Goal: Task Accomplishment & Management: Manage account settings

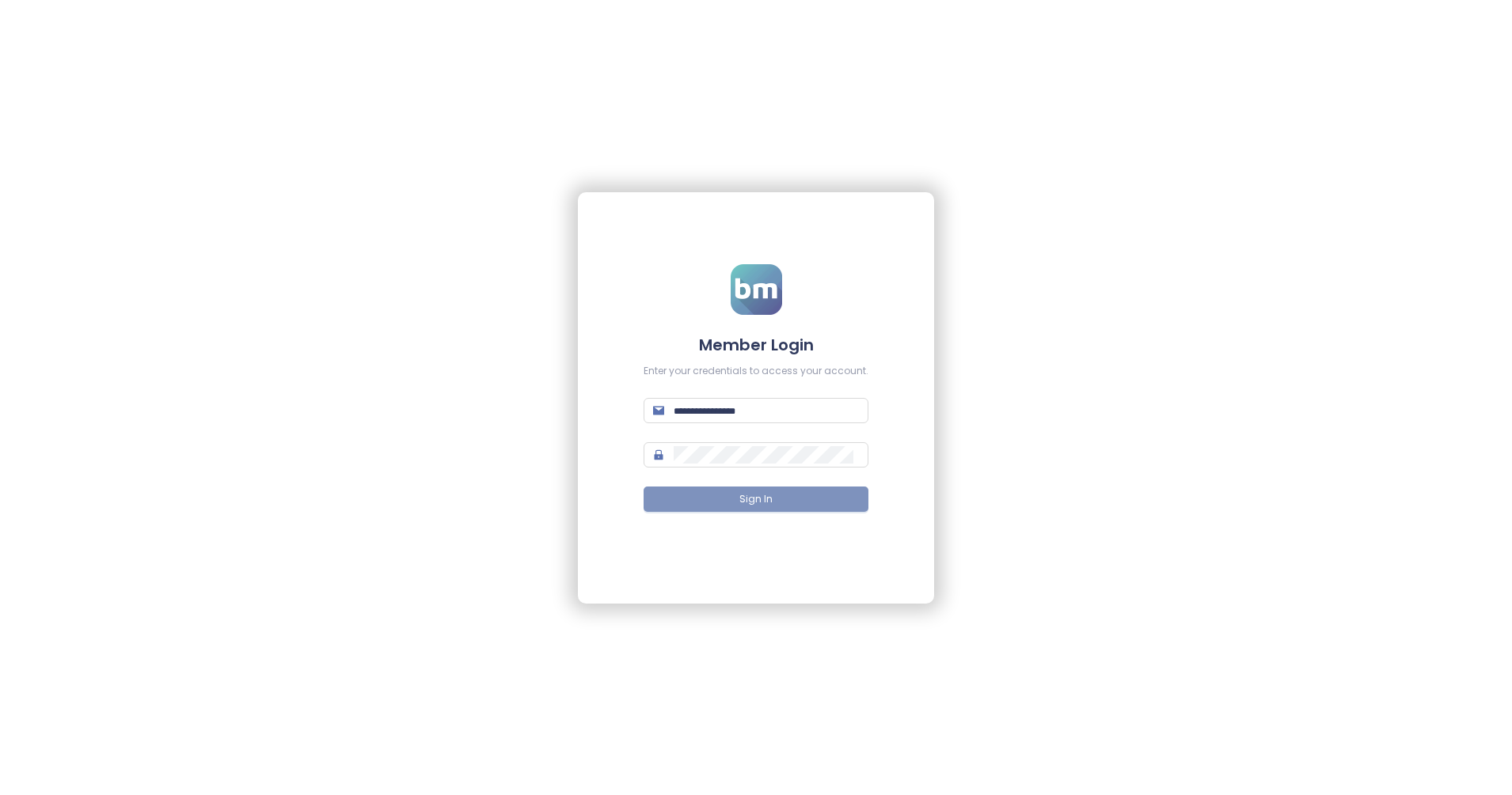
type input "**********"
click at [779, 492] on button "Sign In" at bounding box center [756, 499] width 225 height 26
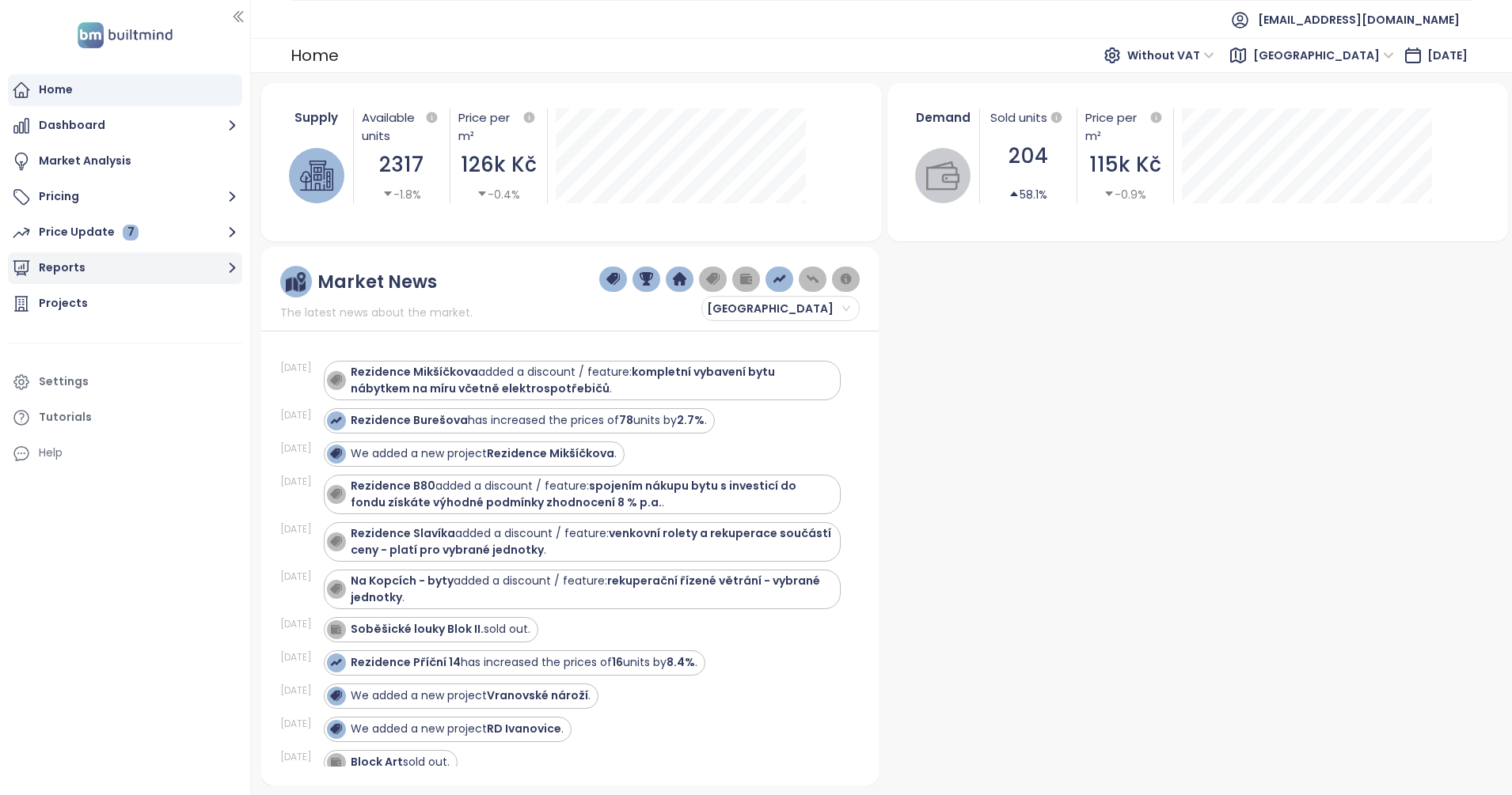
click at [87, 273] on button "Reports" at bounding box center [125, 268] width 234 height 31
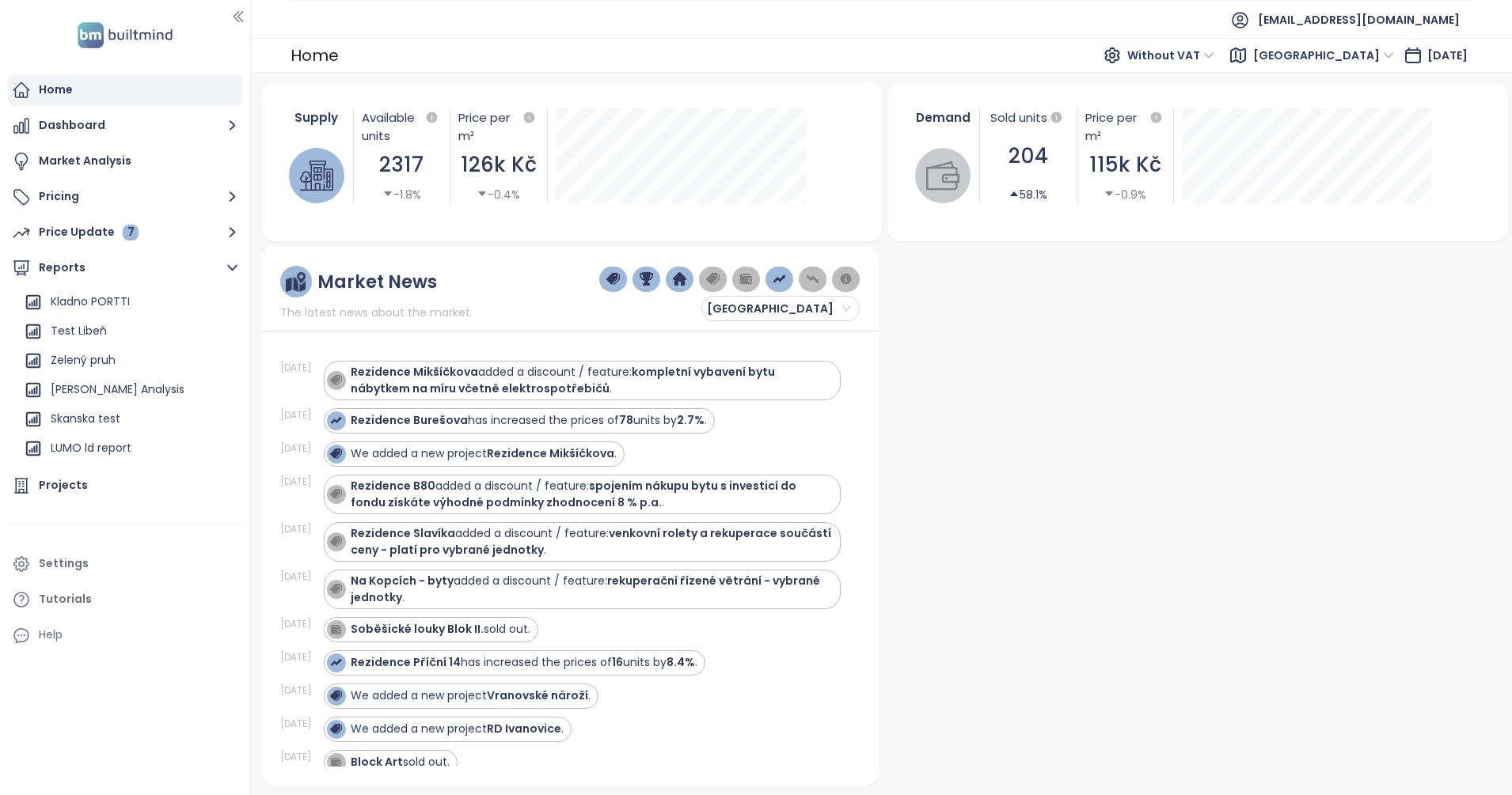
scroll to position [436, 0]
click at [122, 341] on div "Skanska test" at bounding box center [129, 336] width 218 height 26
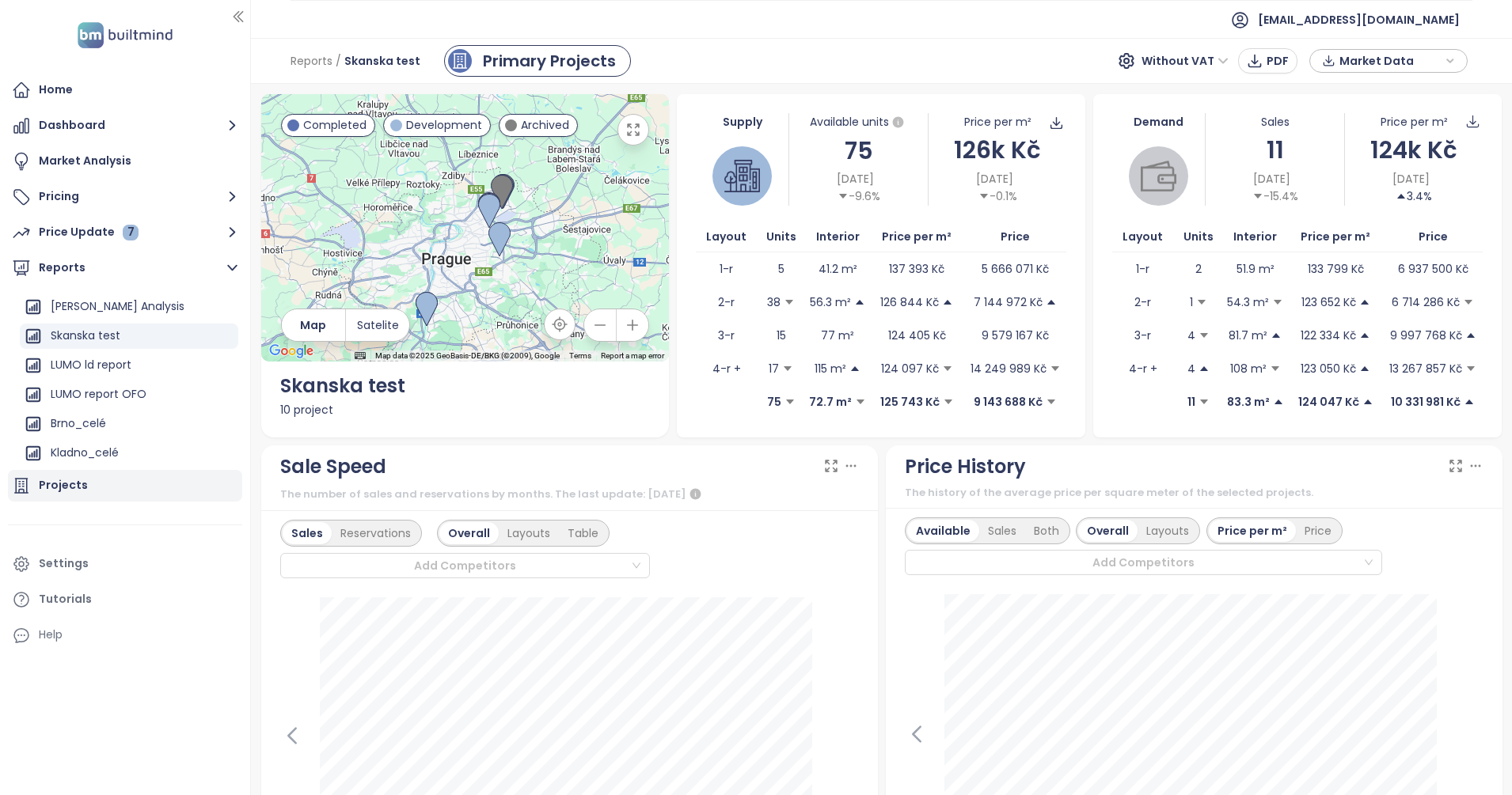
click at [67, 486] on div "Projects" at bounding box center [63, 485] width 49 height 20
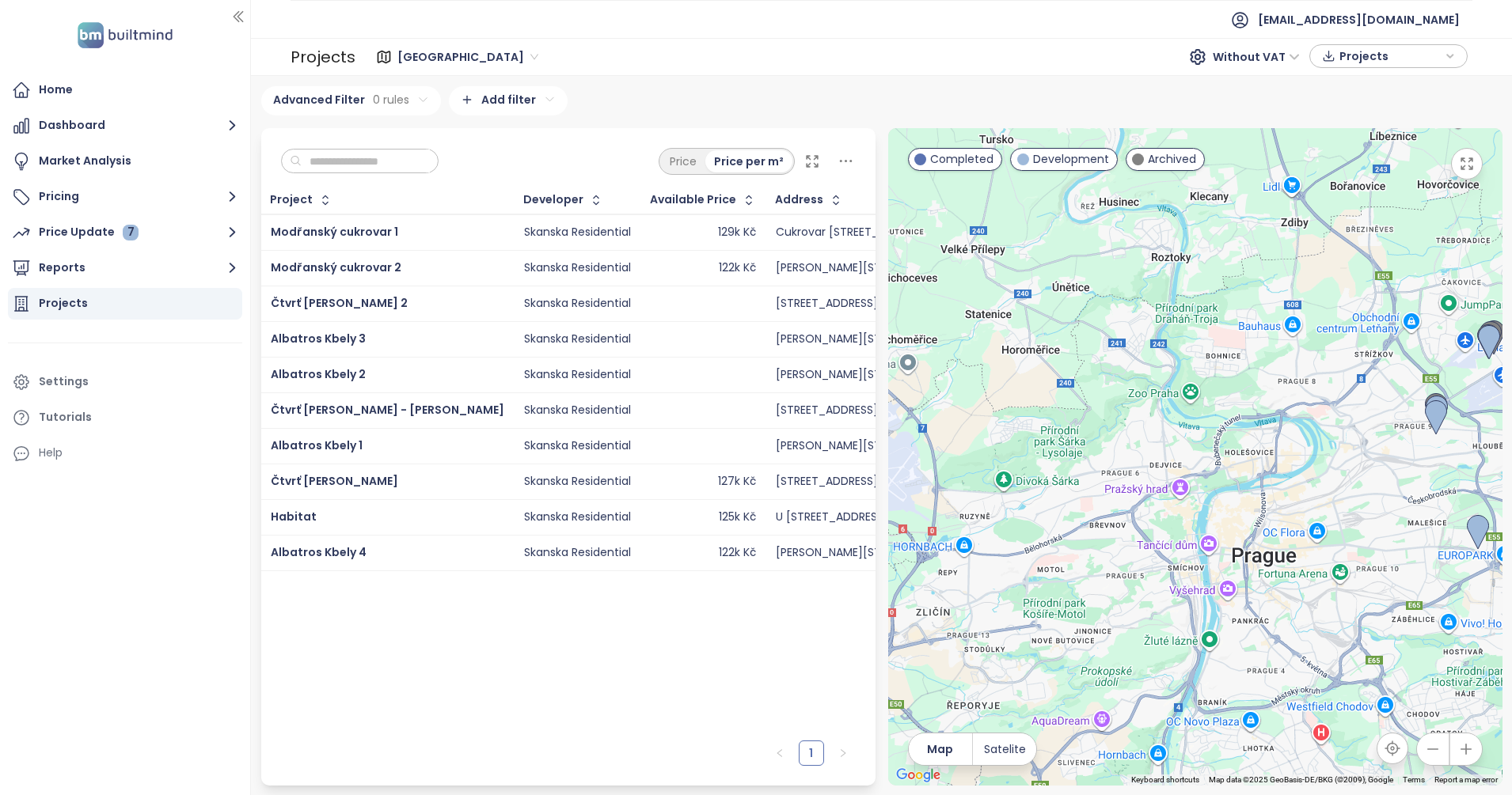
drag, startPoint x: 1119, startPoint y: 397, endPoint x: 1266, endPoint y: 535, distance: 201.6
click at [1266, 535] on div at bounding box center [1194, 456] width 614 height 657
click at [408, 54] on span "[GEOGRAPHIC_DATA]" at bounding box center [467, 57] width 141 height 24
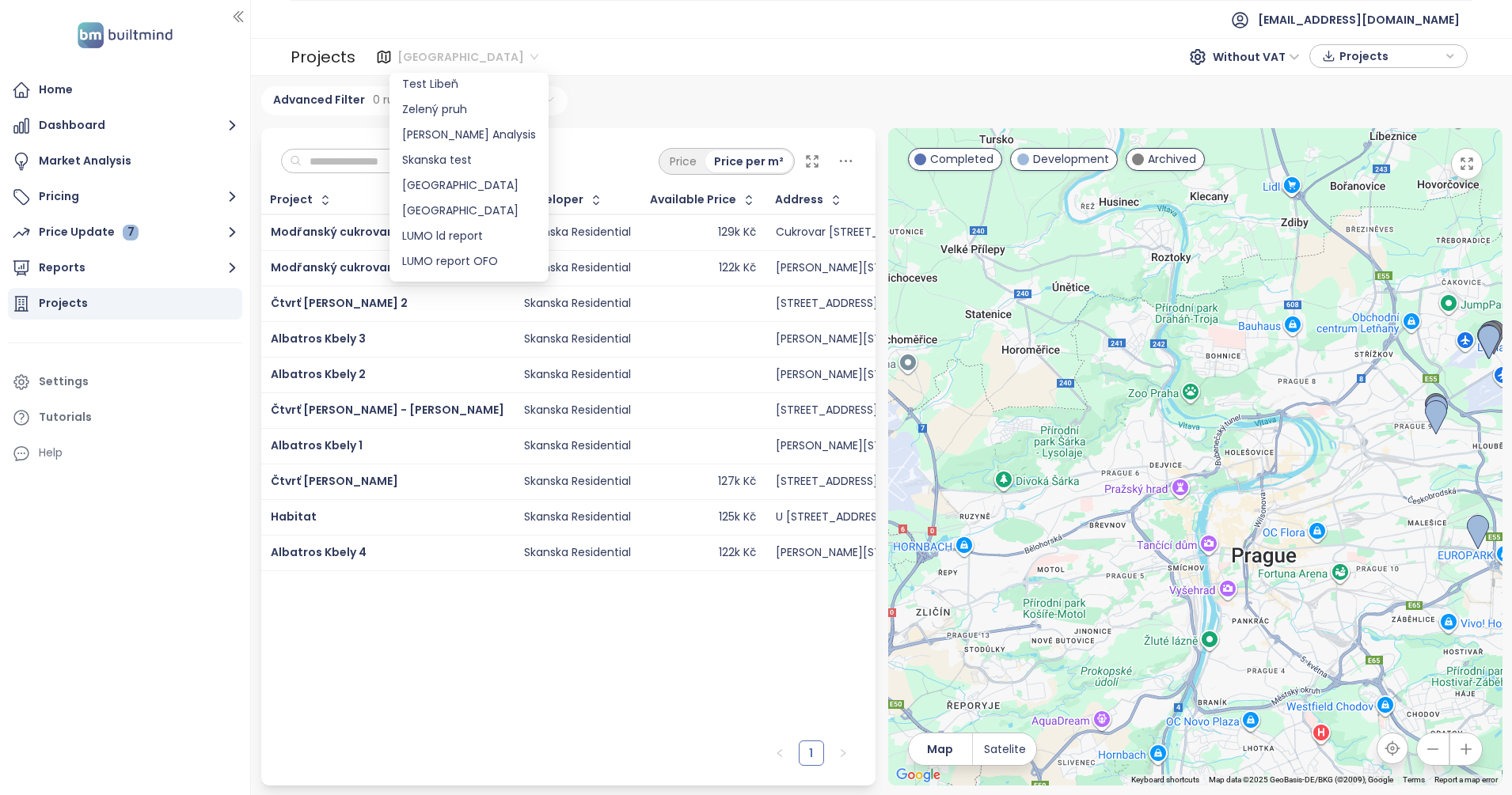
scroll to position [304, 0]
click at [445, 132] on div "[GEOGRAPHIC_DATA]" at bounding box center [469, 140] width 134 height 18
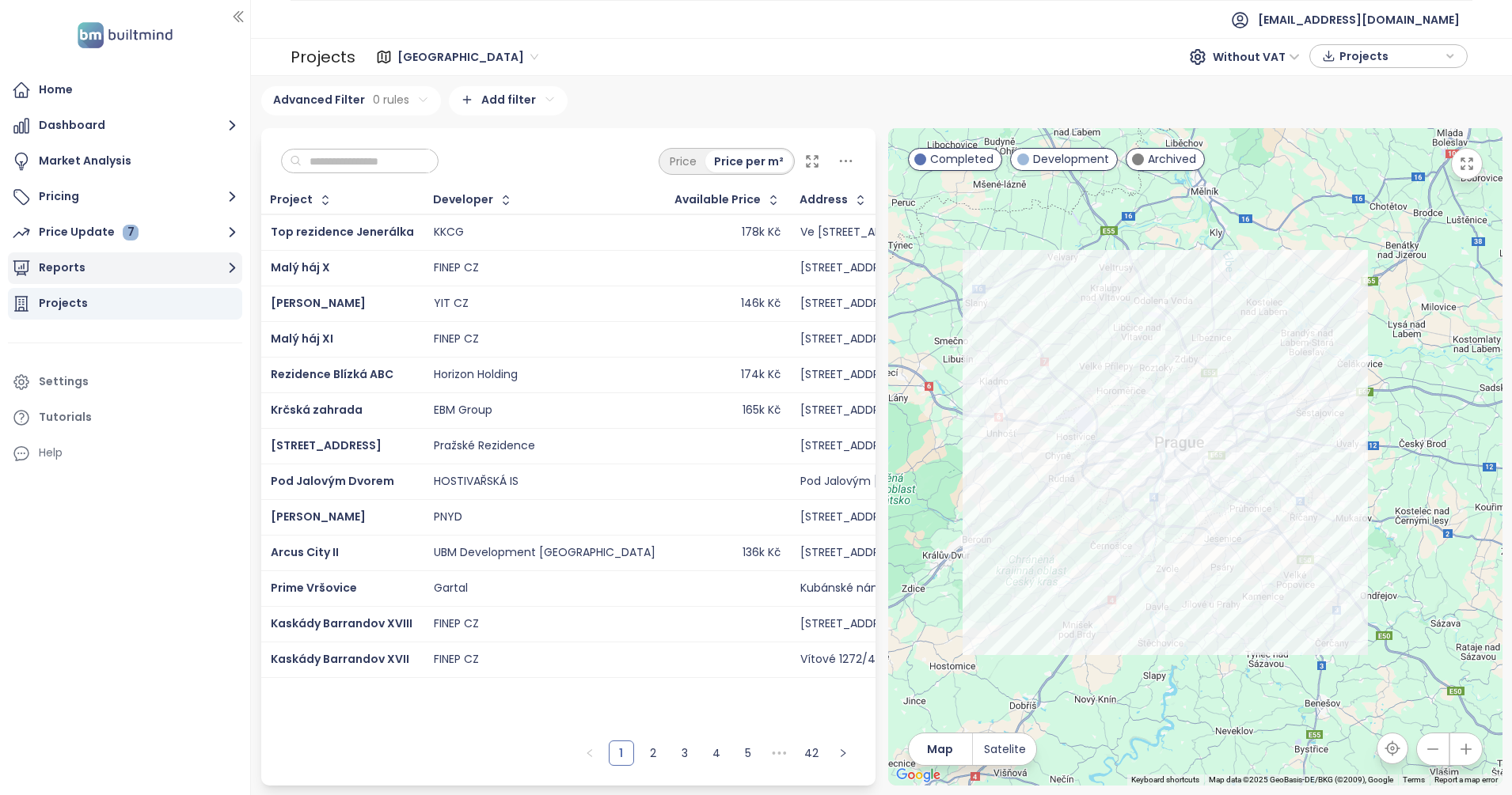
click at [130, 264] on button "Reports" at bounding box center [125, 268] width 234 height 31
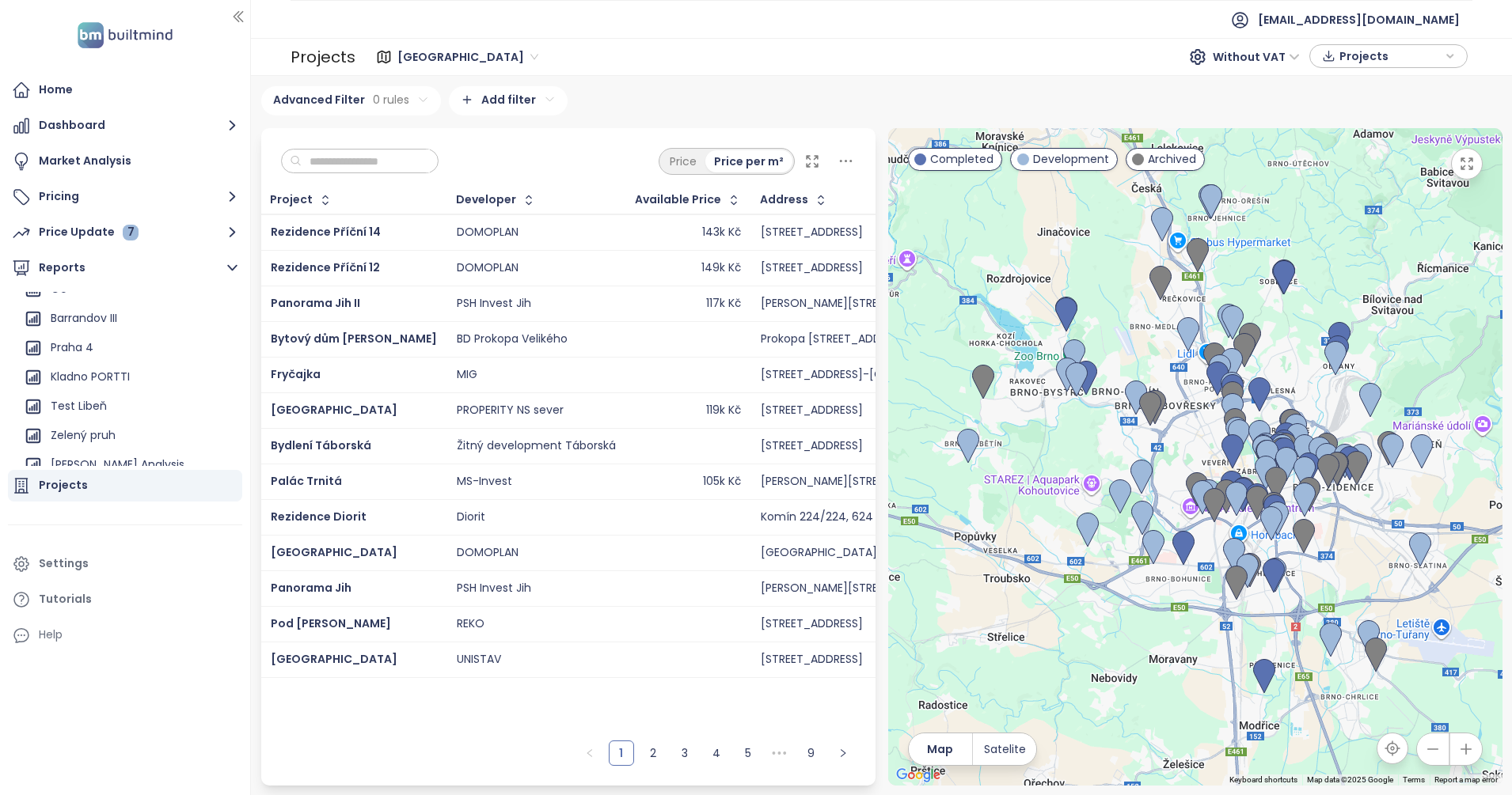
scroll to position [267, 0]
click at [103, 384] on div "Kladno PORTTI" at bounding box center [90, 388] width 80 height 20
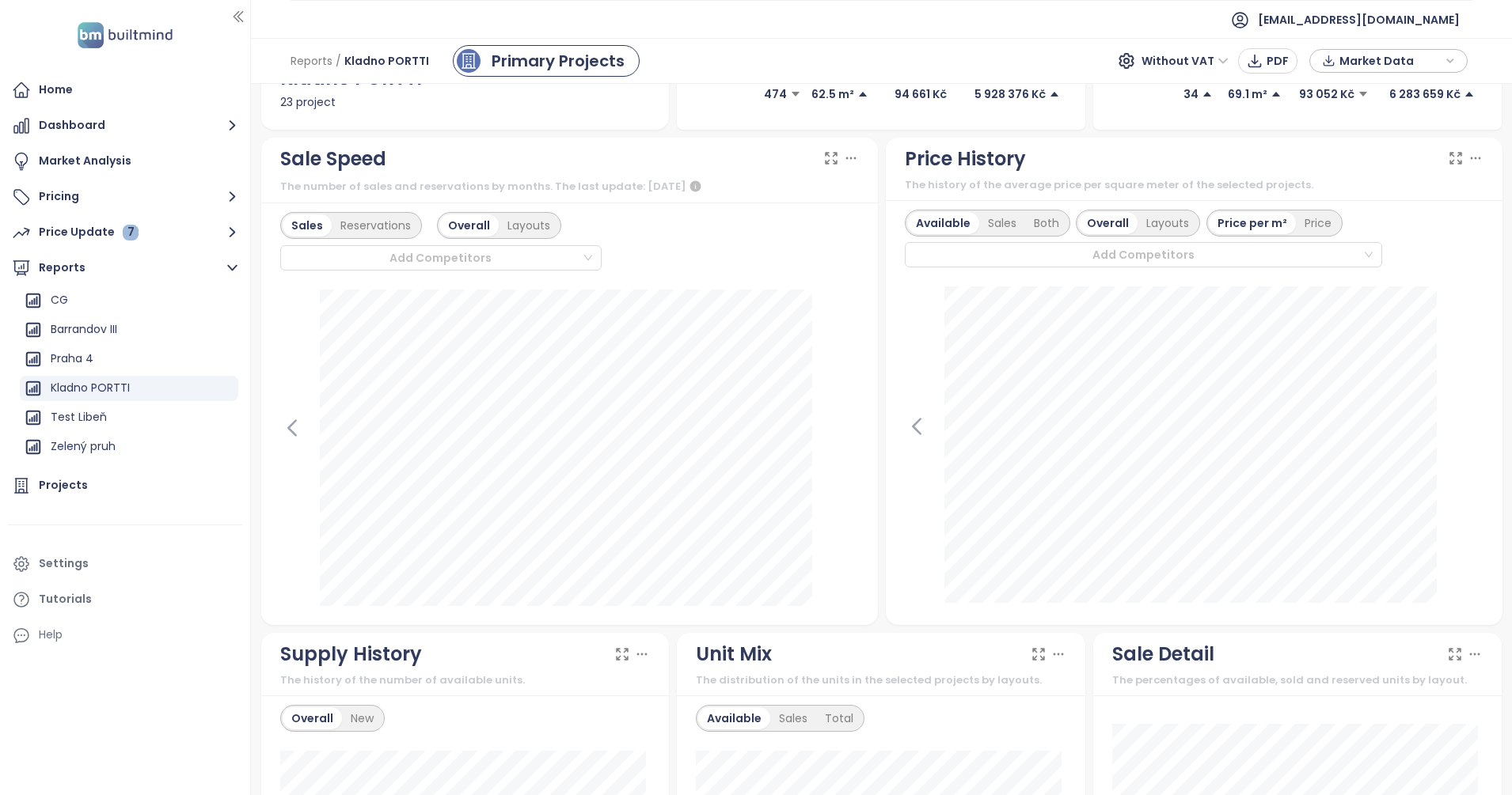
scroll to position [311, 0]
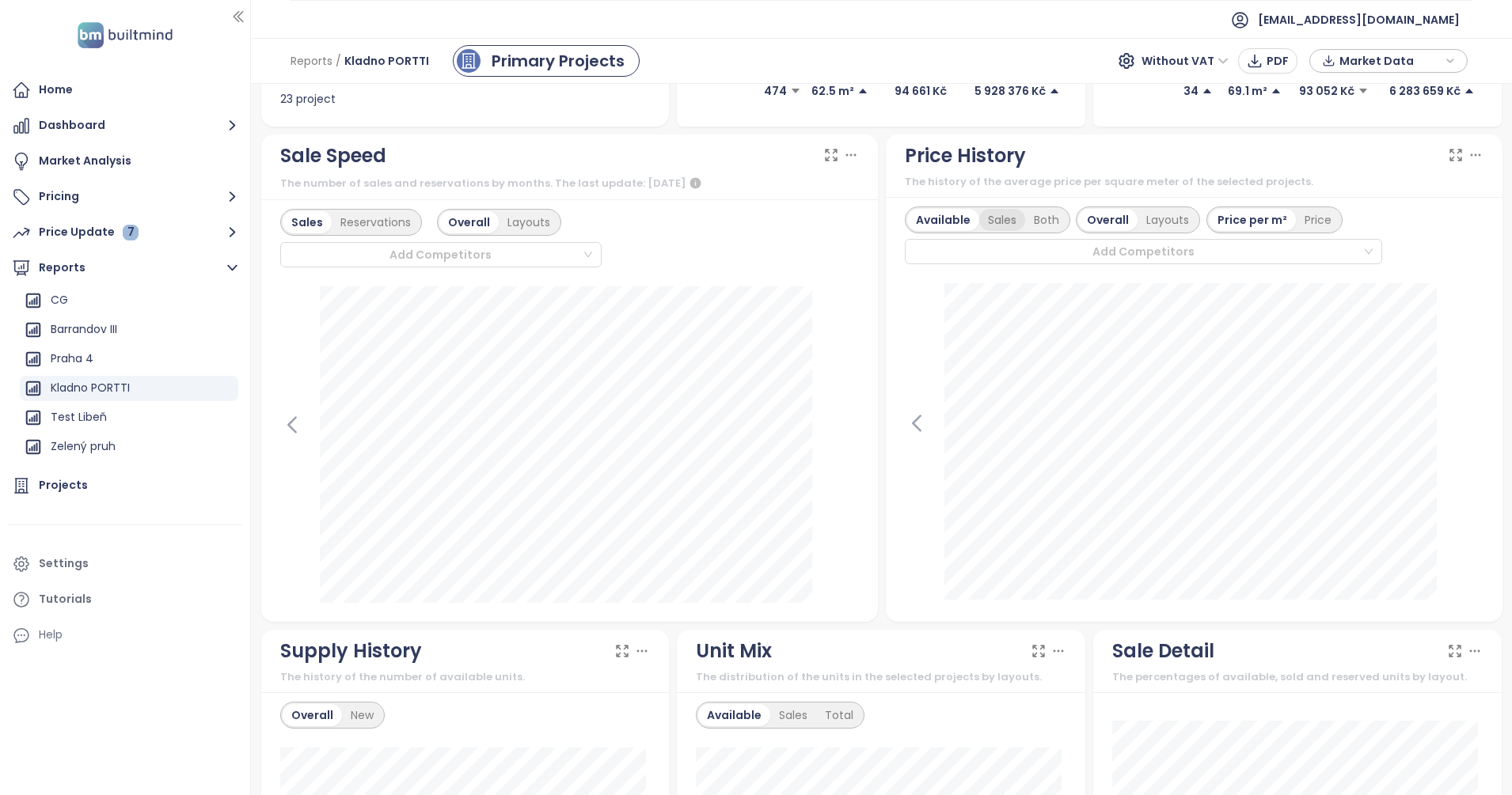
click at [997, 217] on div "Sales" at bounding box center [1002, 220] width 46 height 23
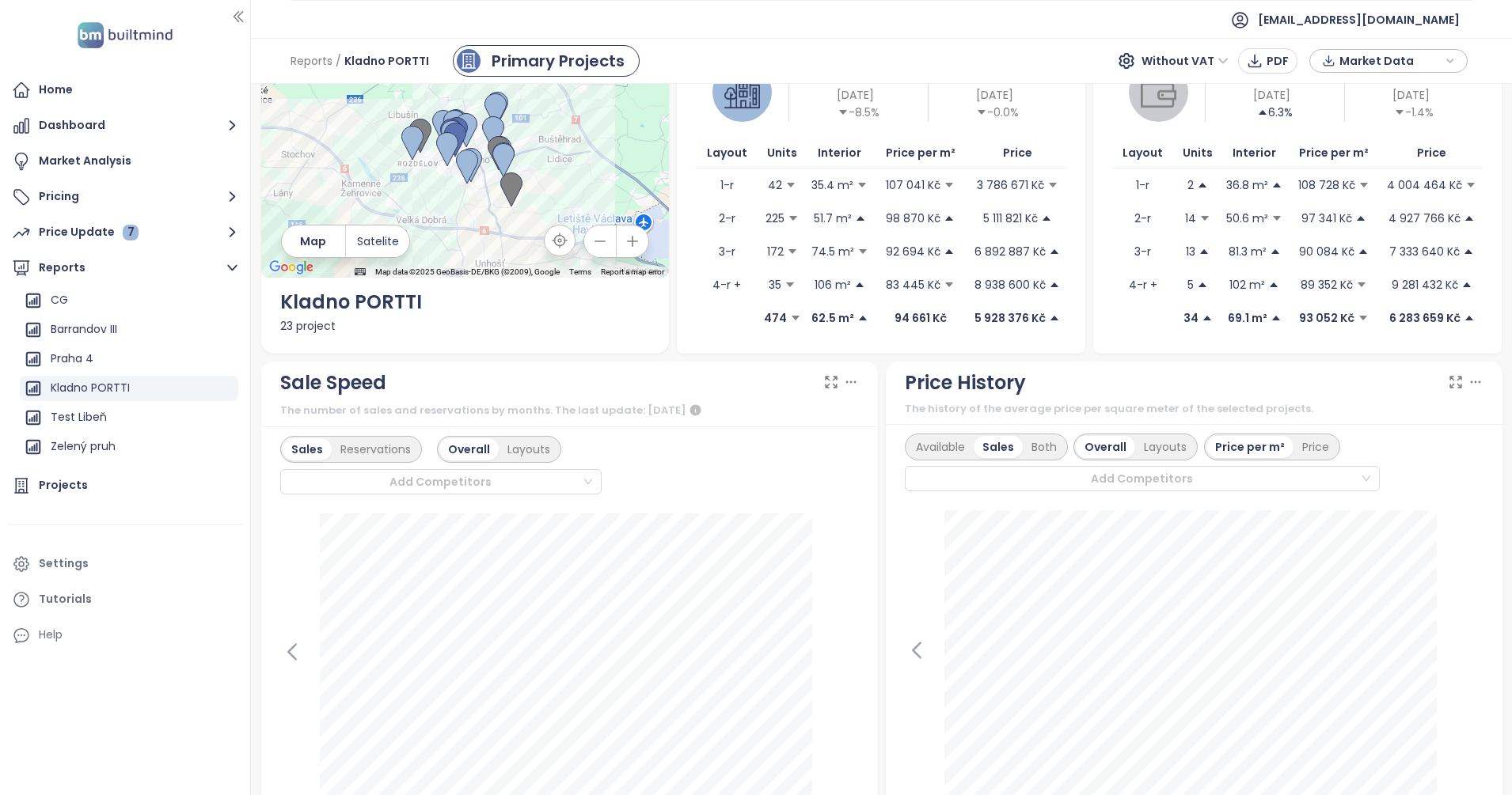
scroll to position [20, 0]
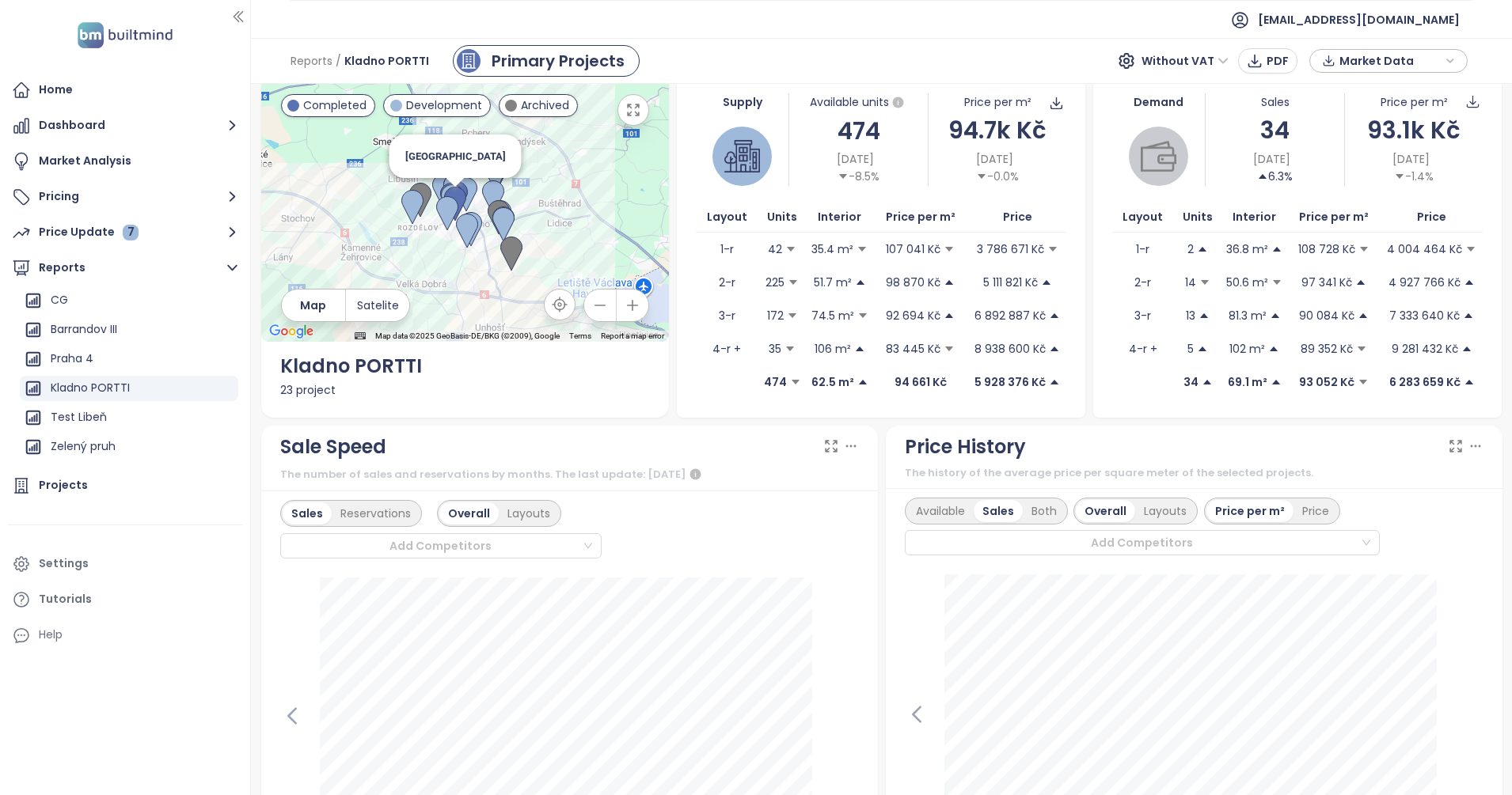
click at [457, 196] on img at bounding box center [455, 203] width 23 height 34
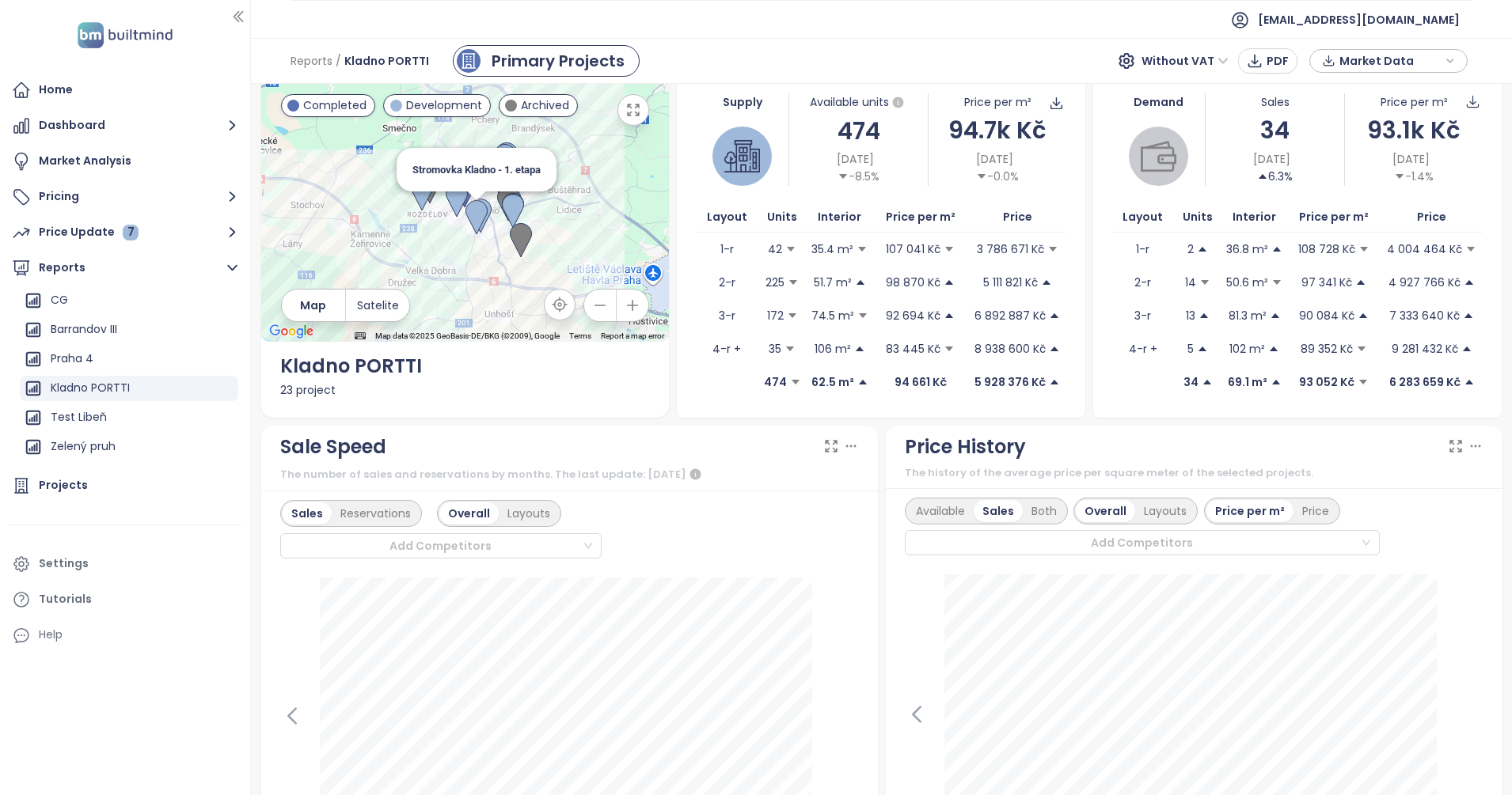
click at [471, 218] on img at bounding box center [476, 217] width 23 height 34
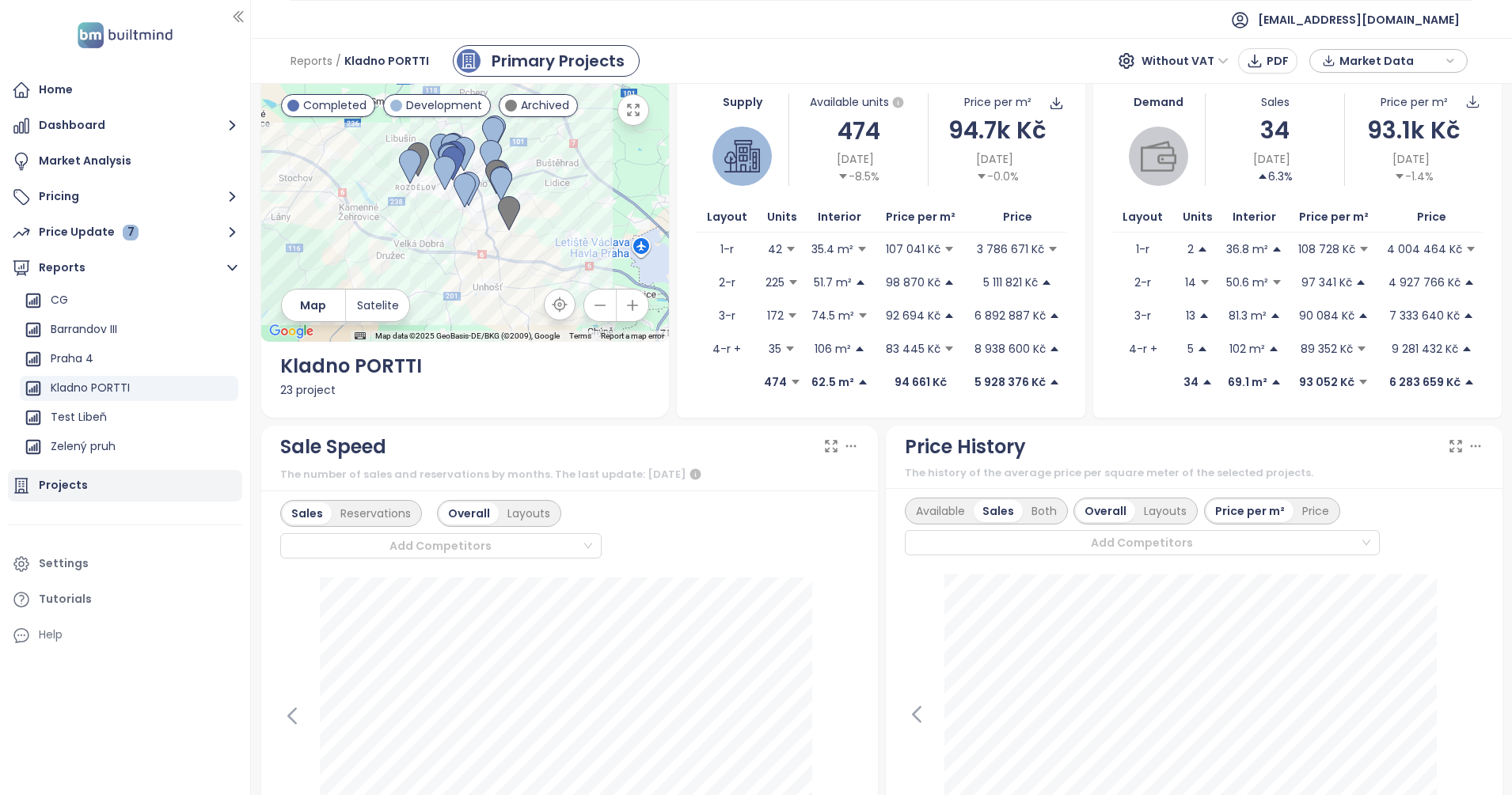
click at [97, 483] on div "Projects" at bounding box center [125, 485] width 234 height 31
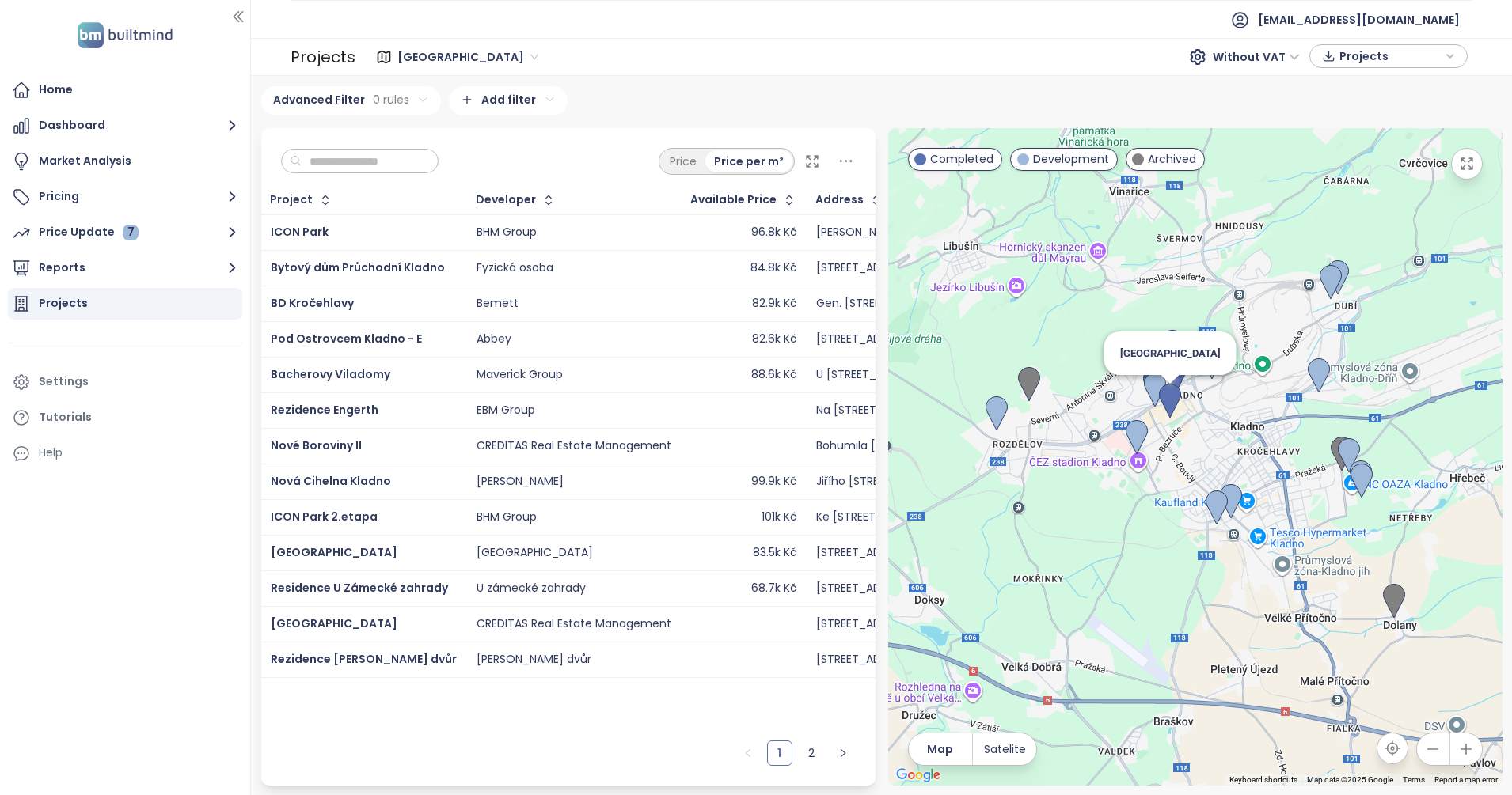
click at [1165, 395] on img at bounding box center [1170, 401] width 23 height 34
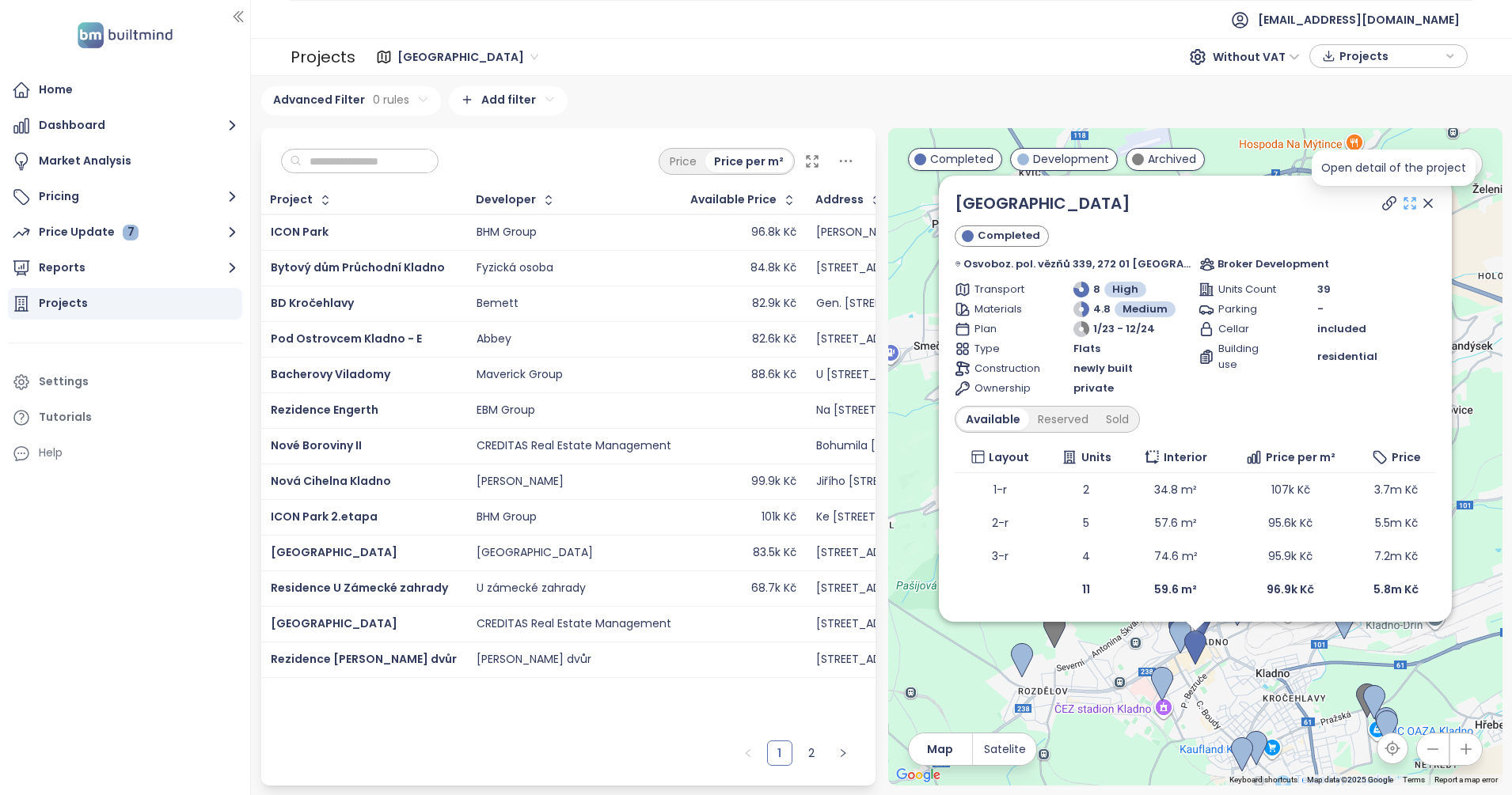
click at [1402, 206] on icon at bounding box center [1410, 203] width 16 height 16
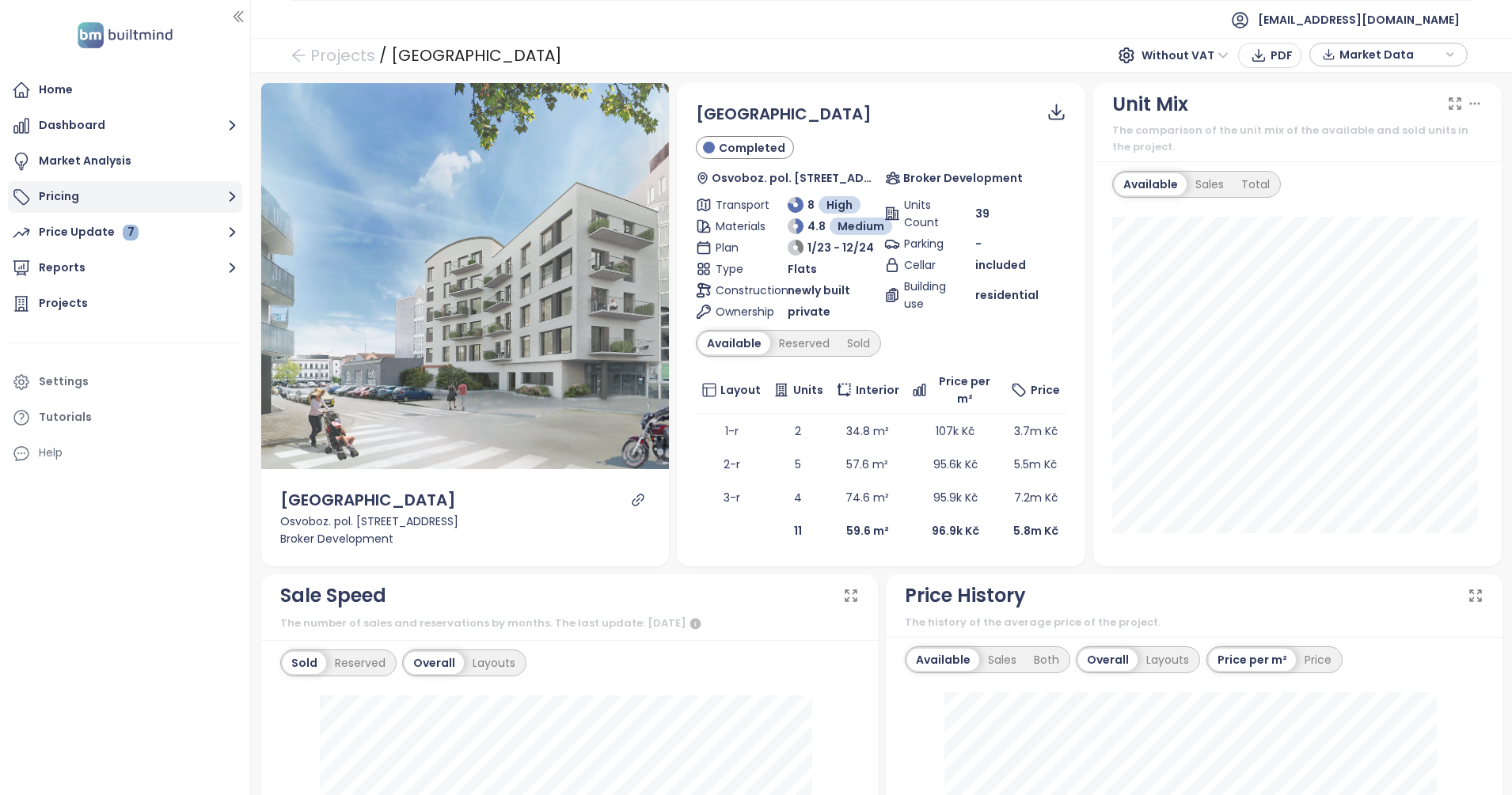
click at [84, 185] on button "Pricing" at bounding box center [125, 197] width 234 height 31
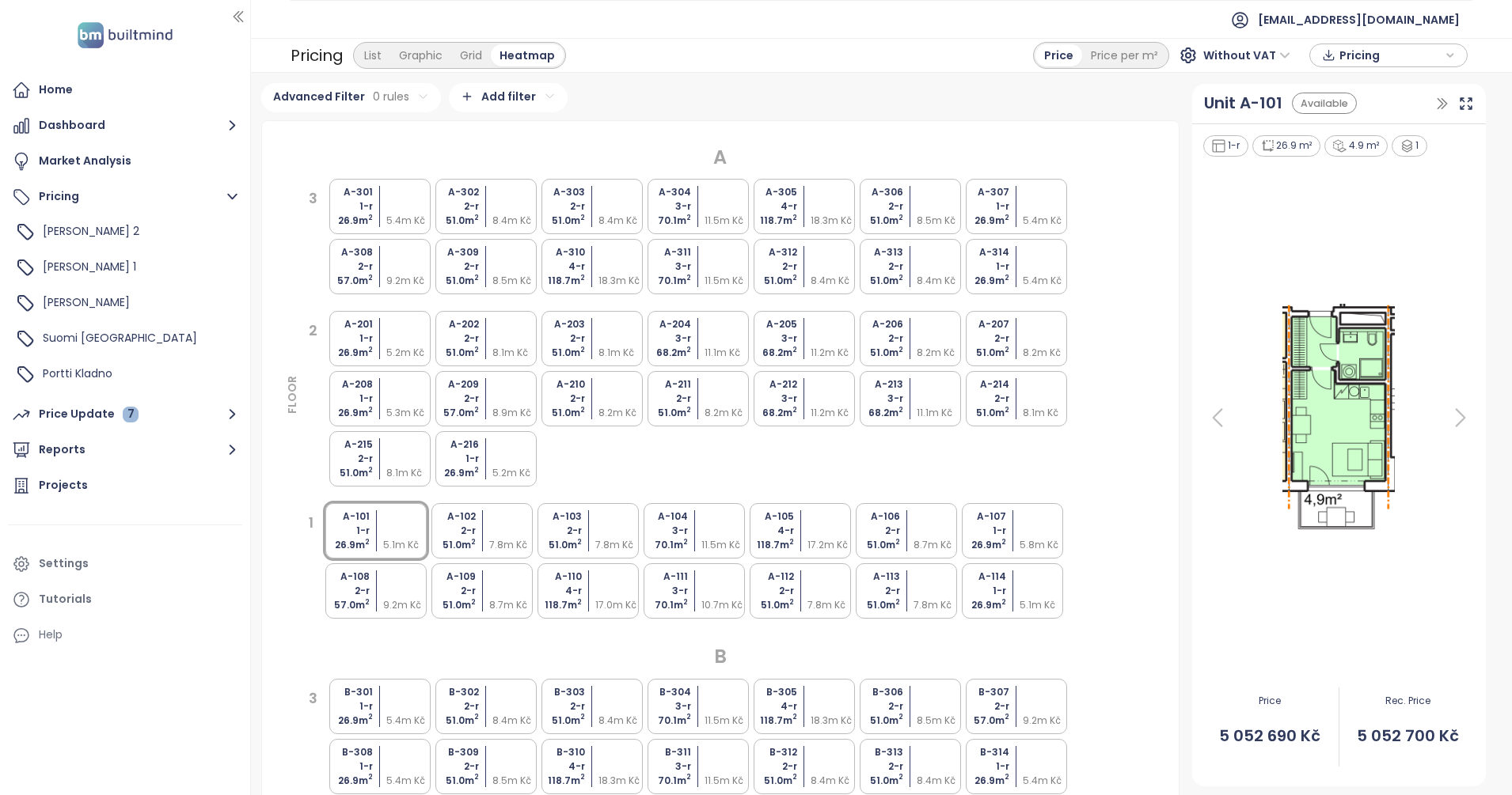
scroll to position [181, 0]
click at [138, 232] on div "TOIVO Roztyly 2" at bounding box center [125, 234] width 226 height 31
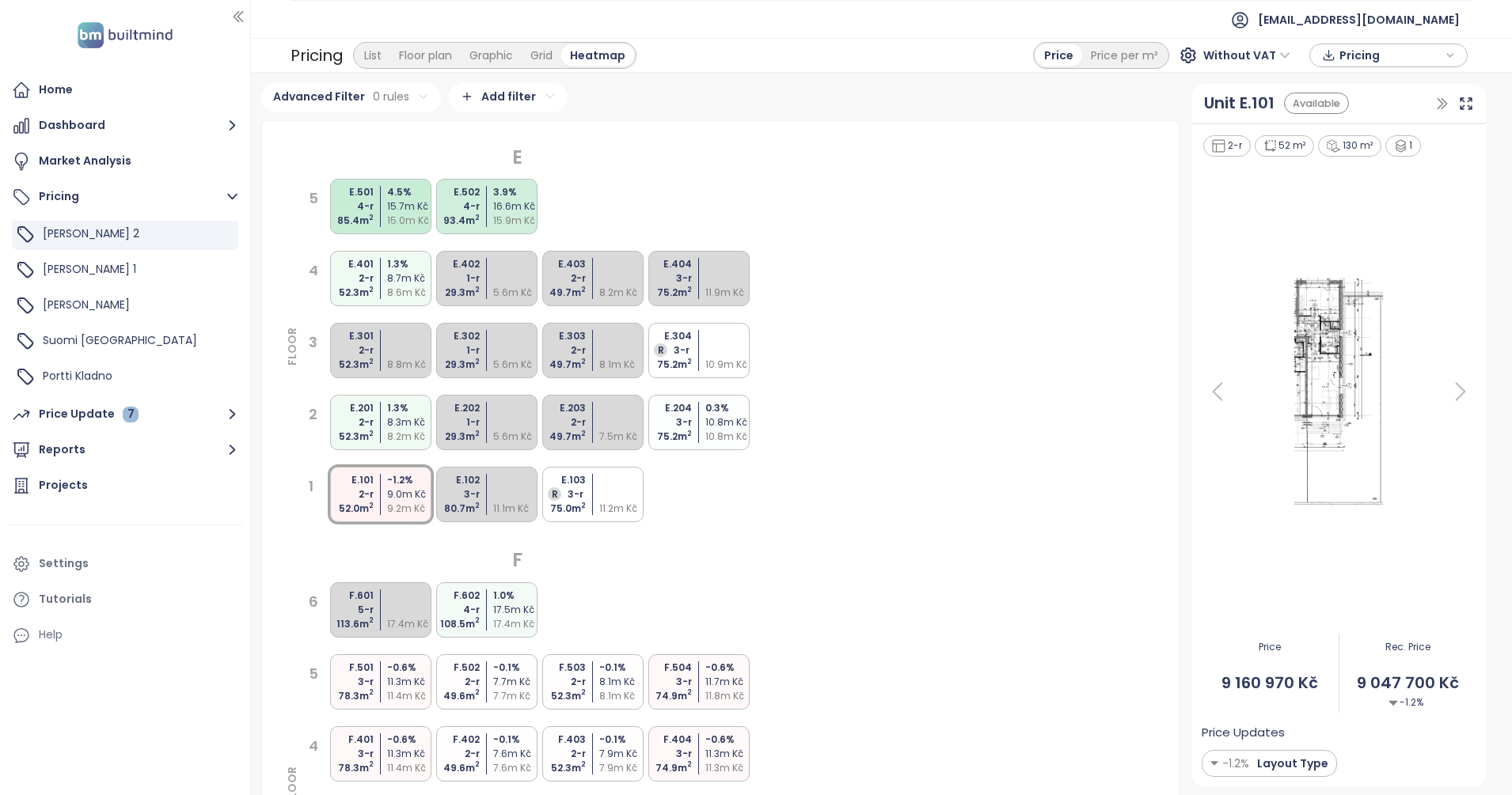
click at [453, 226] on div "93.4 m 2" at bounding box center [456, 220] width 47 height 14
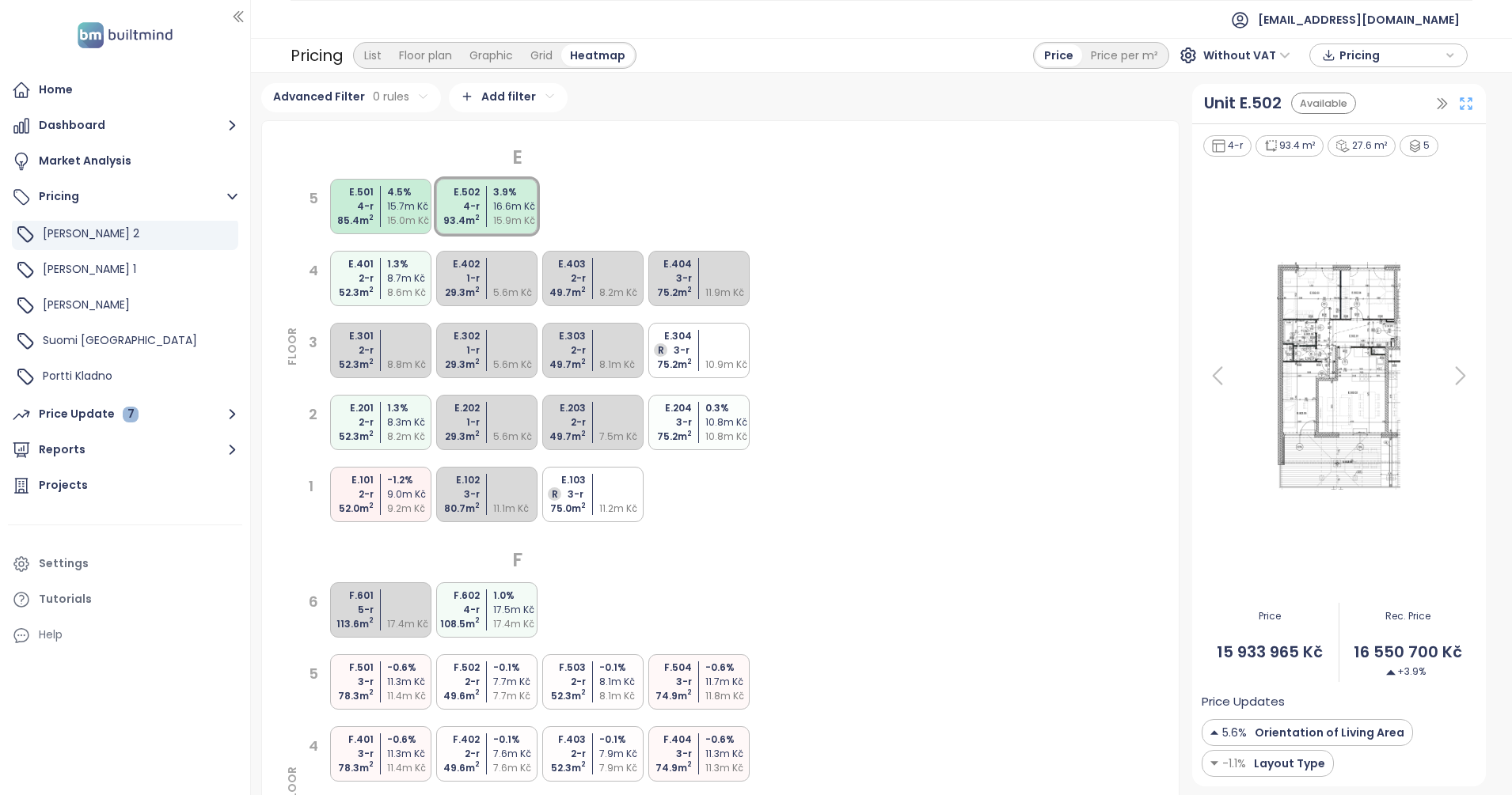
click at [1461, 106] on icon at bounding box center [1466, 103] width 11 height 11
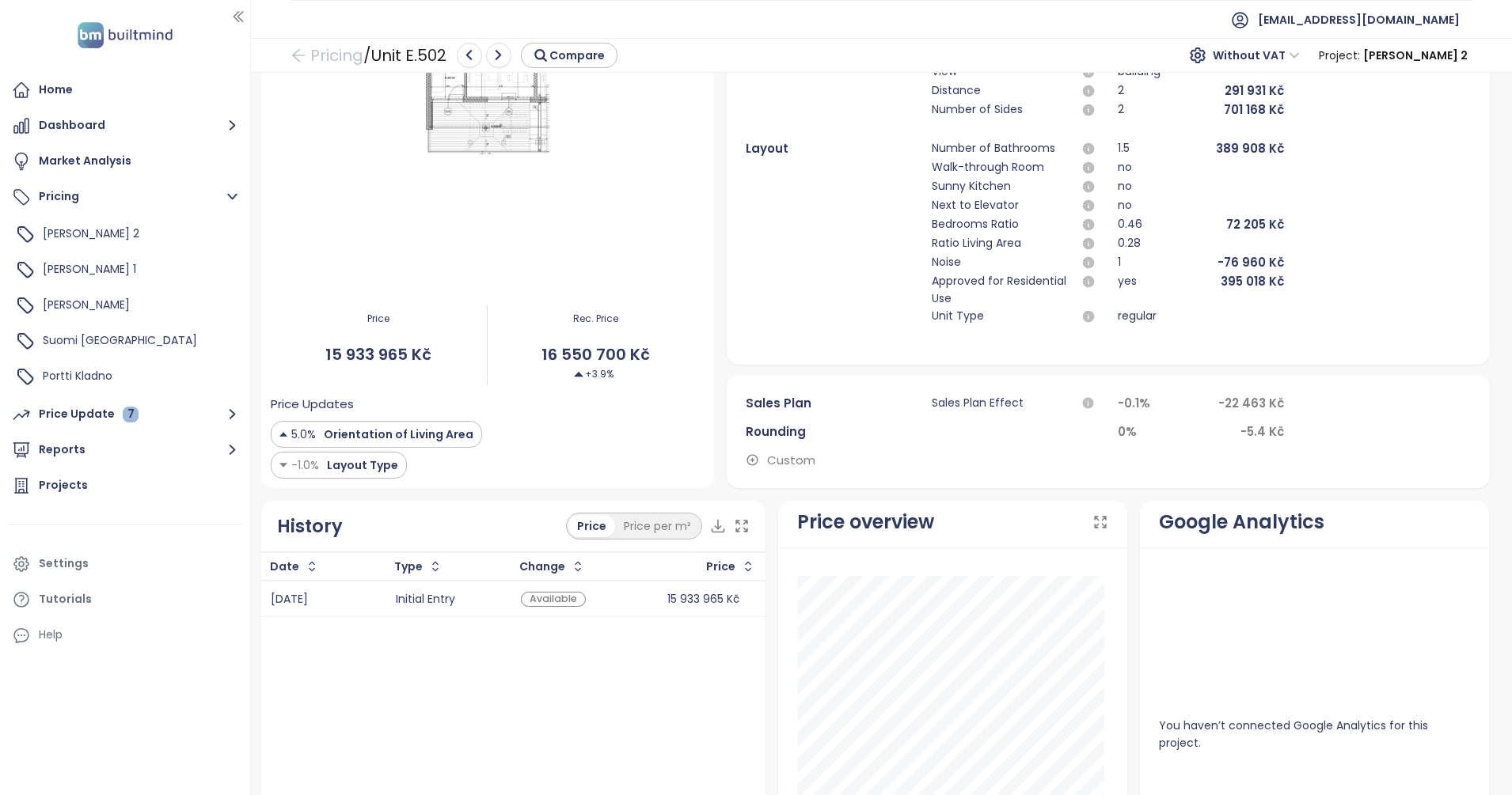
scroll to position [413, 0]
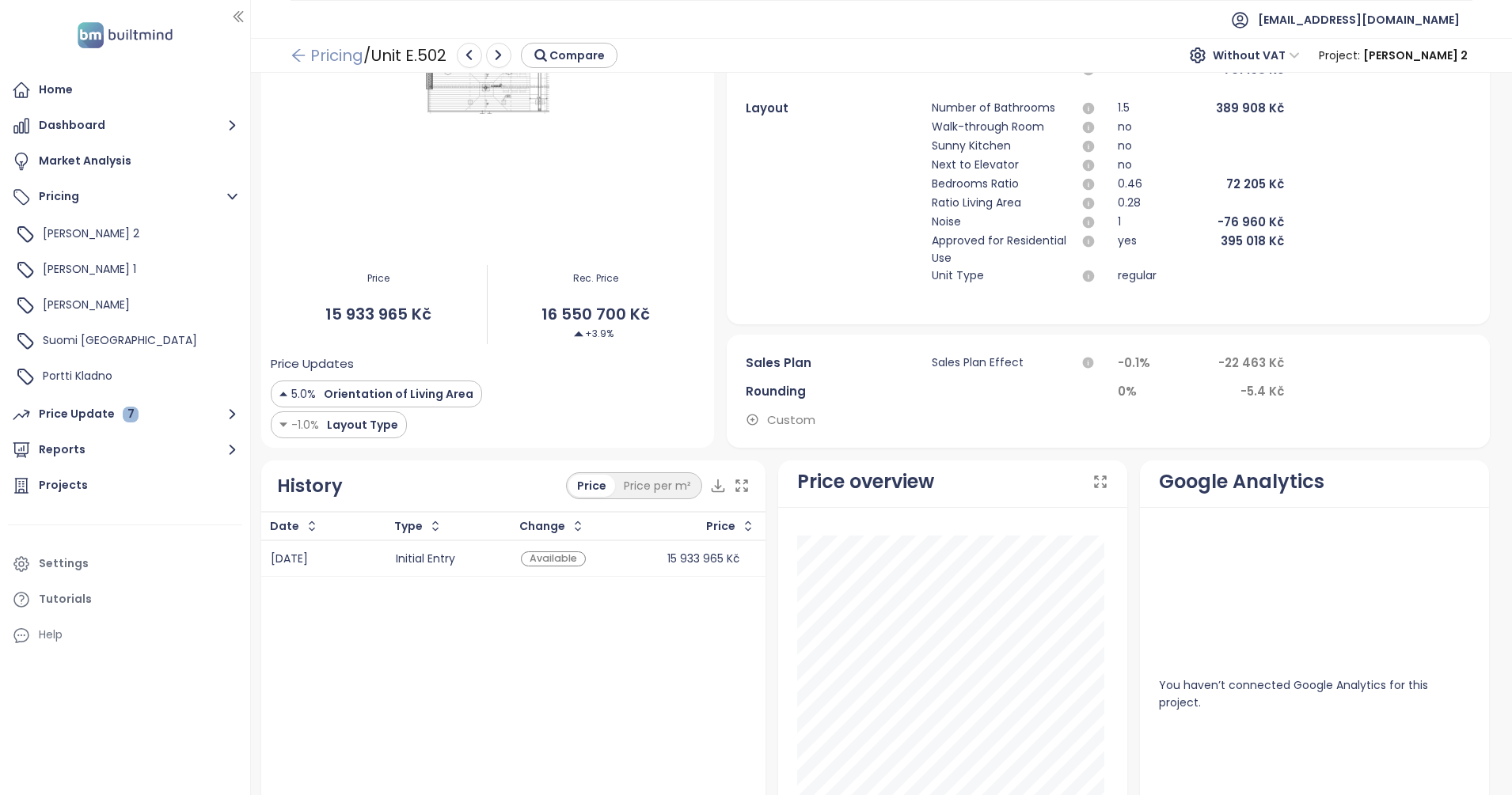
click at [297, 59] on icon "arrow-left" at bounding box center [298, 55] width 13 height 13
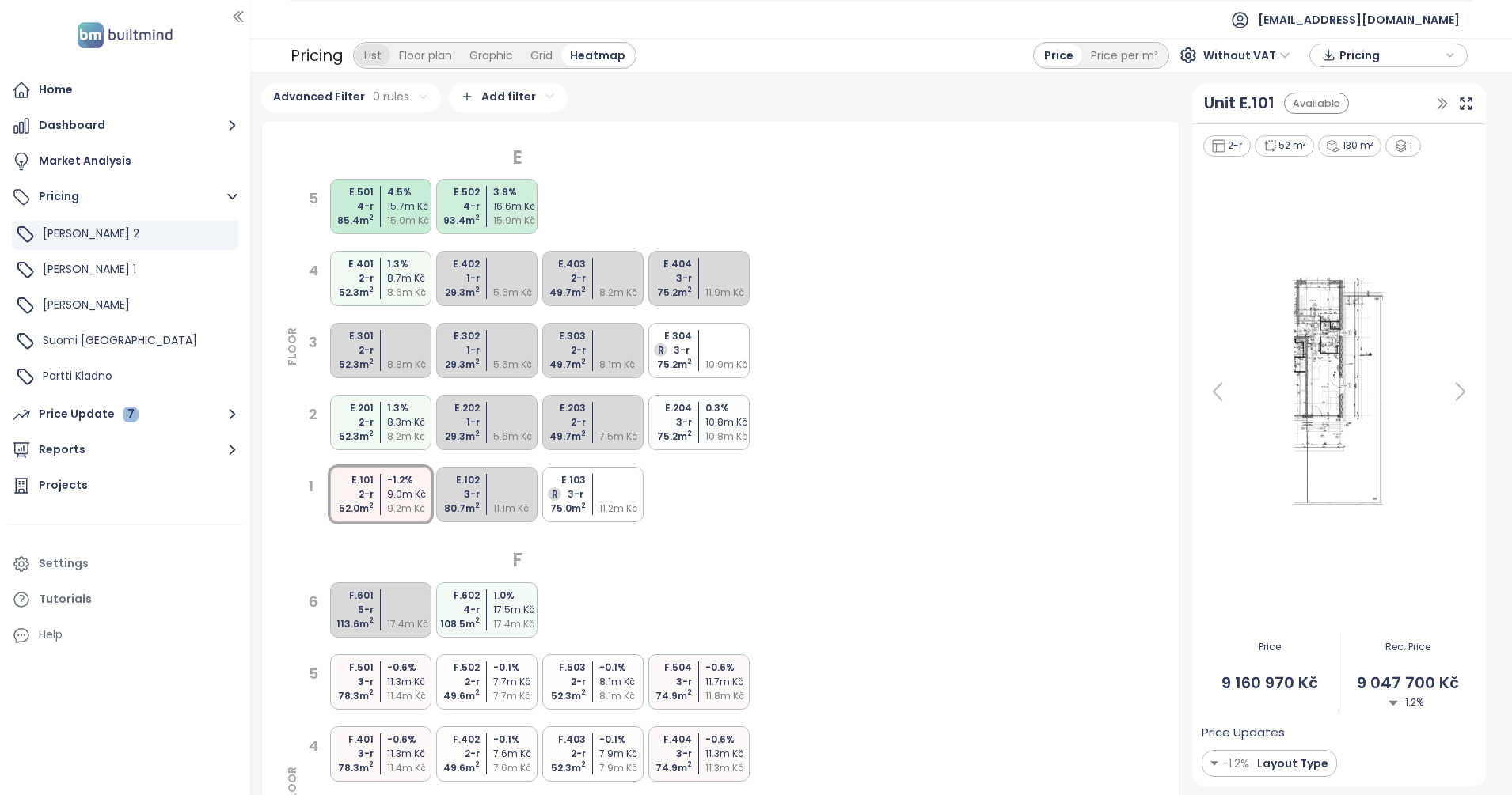
click at [373, 60] on div "List" at bounding box center [373, 55] width 34 height 23
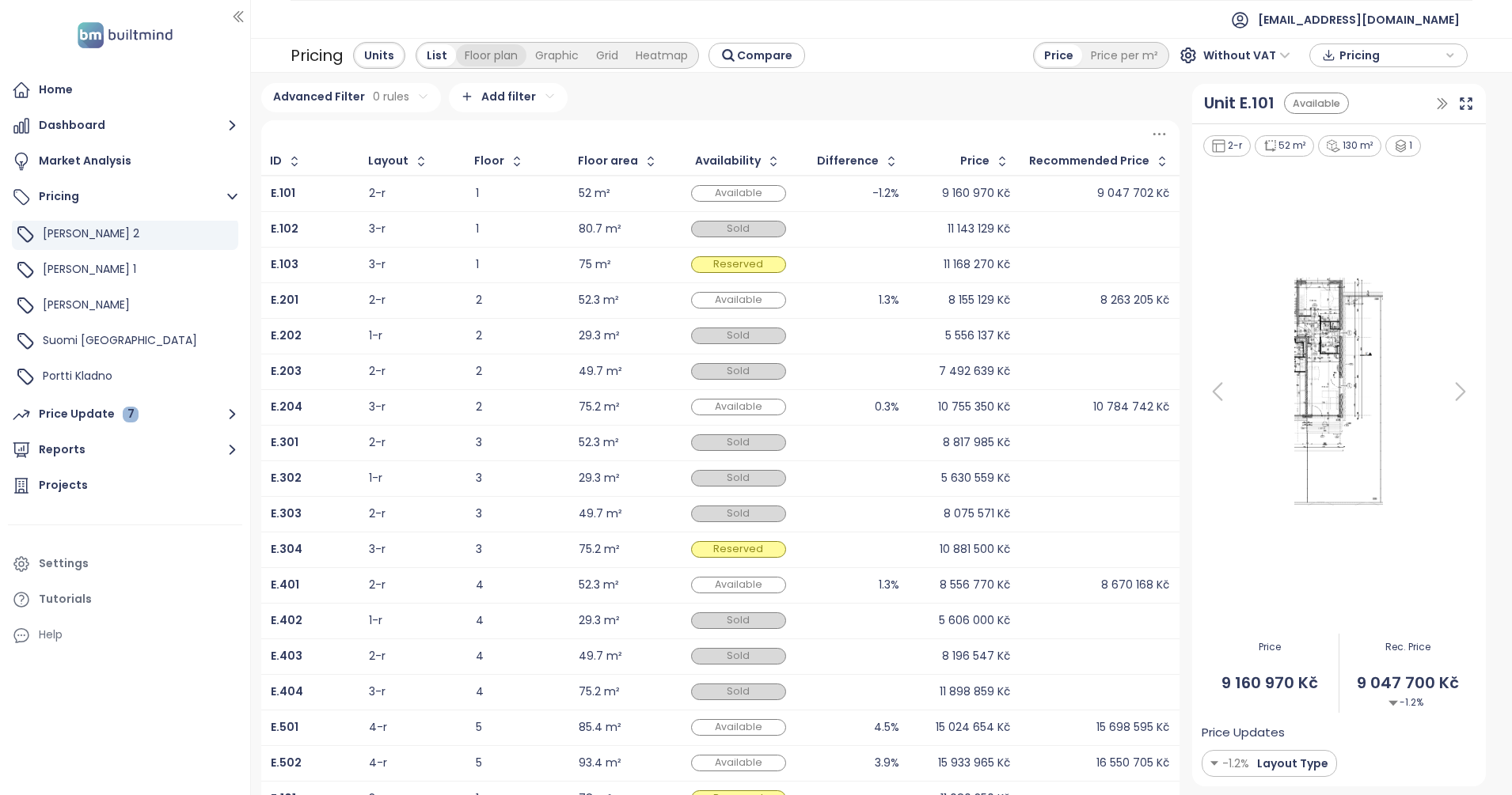
click at [514, 61] on div "Floor plan" at bounding box center [492, 55] width 71 height 23
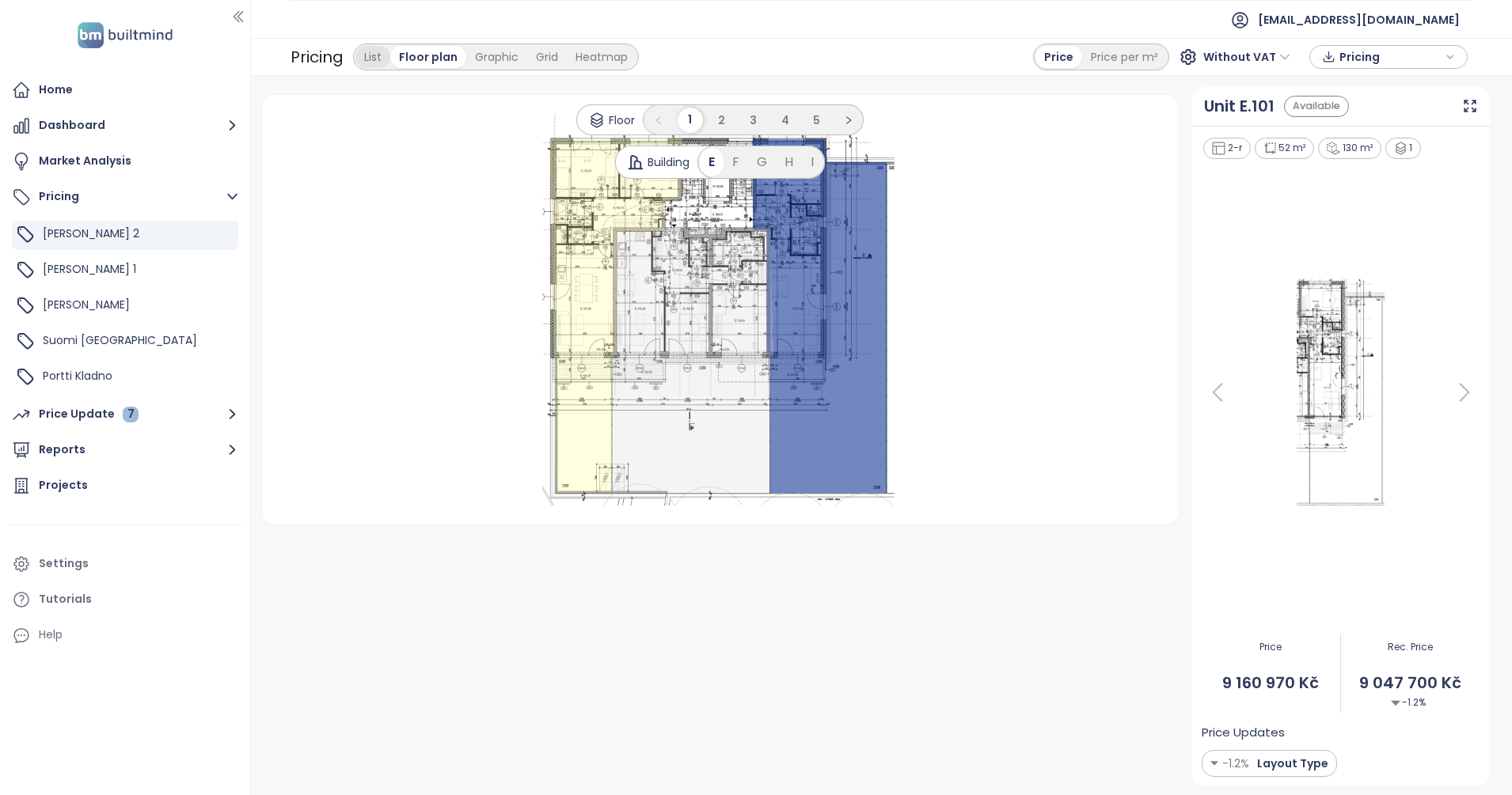
click at [368, 53] on div "List" at bounding box center [373, 57] width 34 height 23
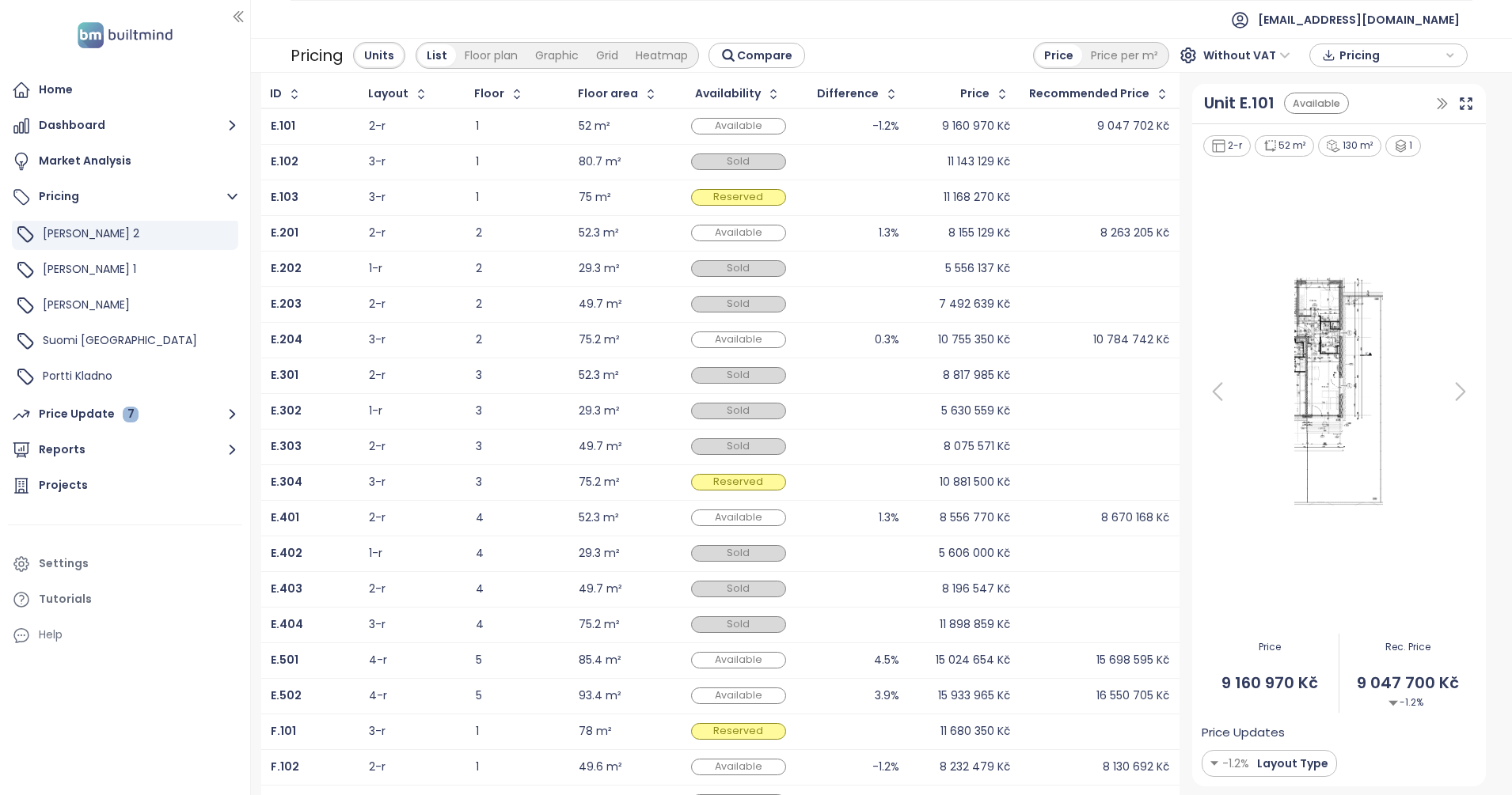
scroll to position [142, 0]
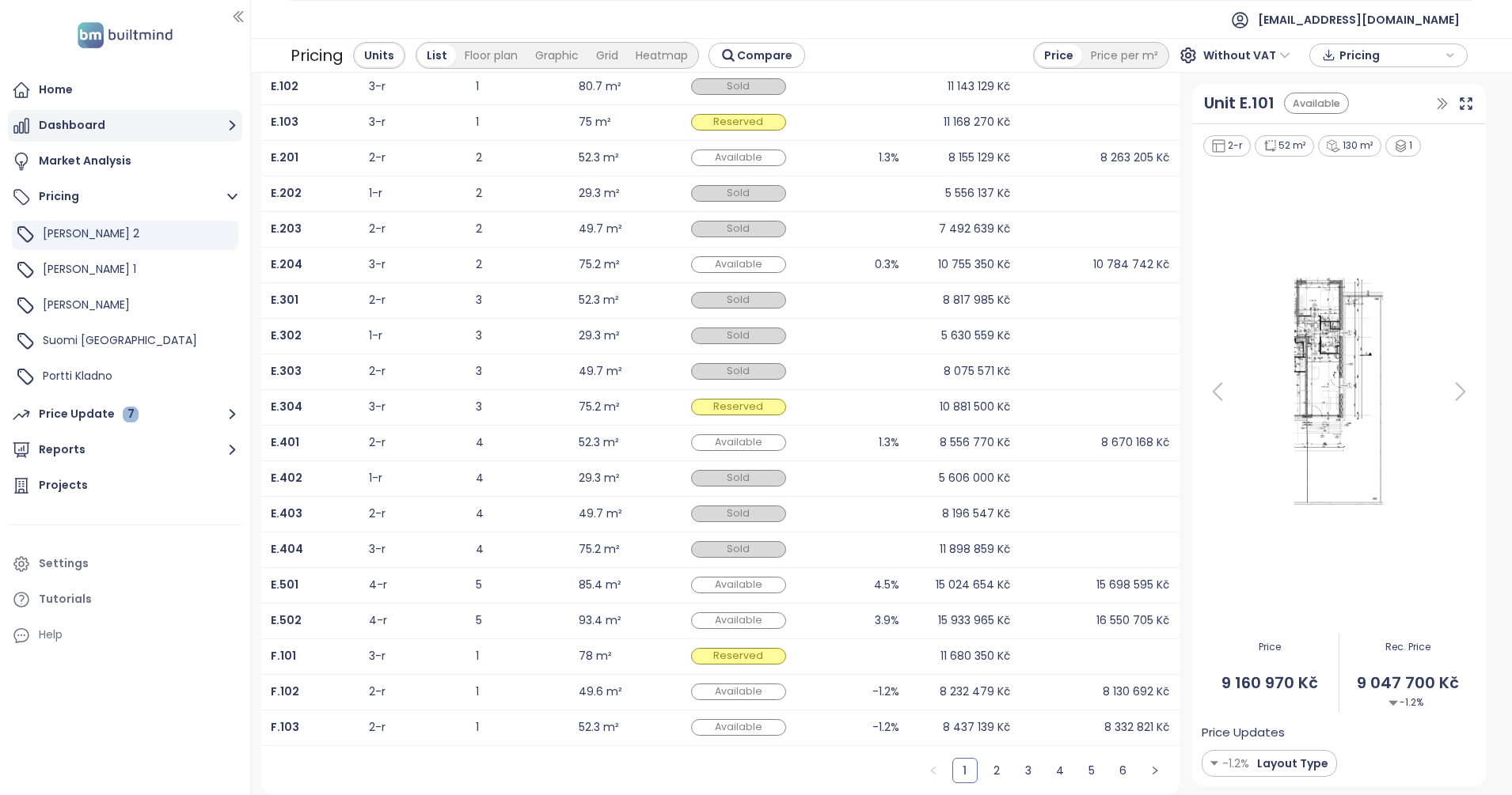
click at [216, 111] on button "Dashboard" at bounding box center [125, 126] width 234 height 31
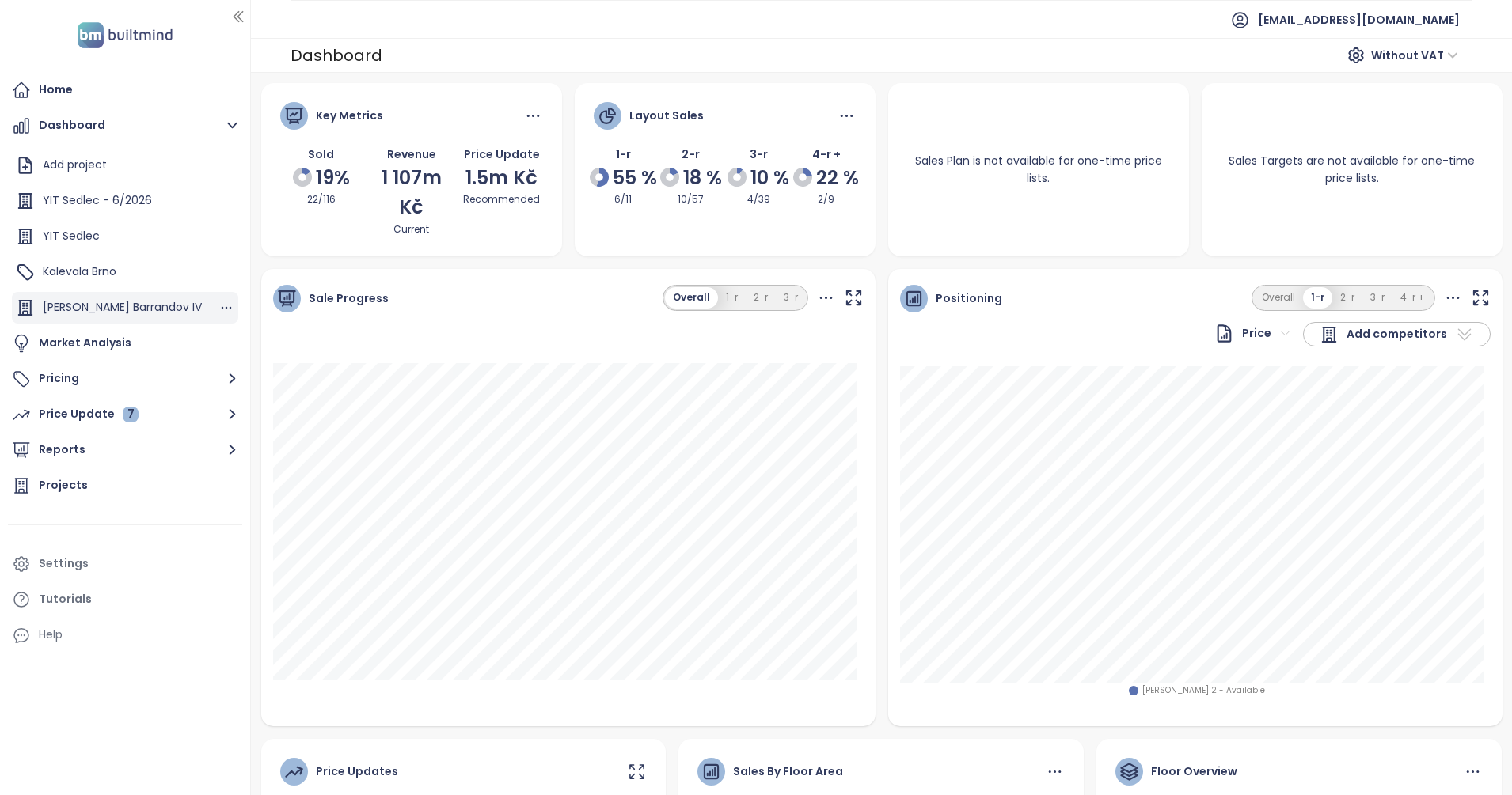
click at [144, 306] on span "Ranta Barrandov IV" at bounding box center [122, 307] width 159 height 16
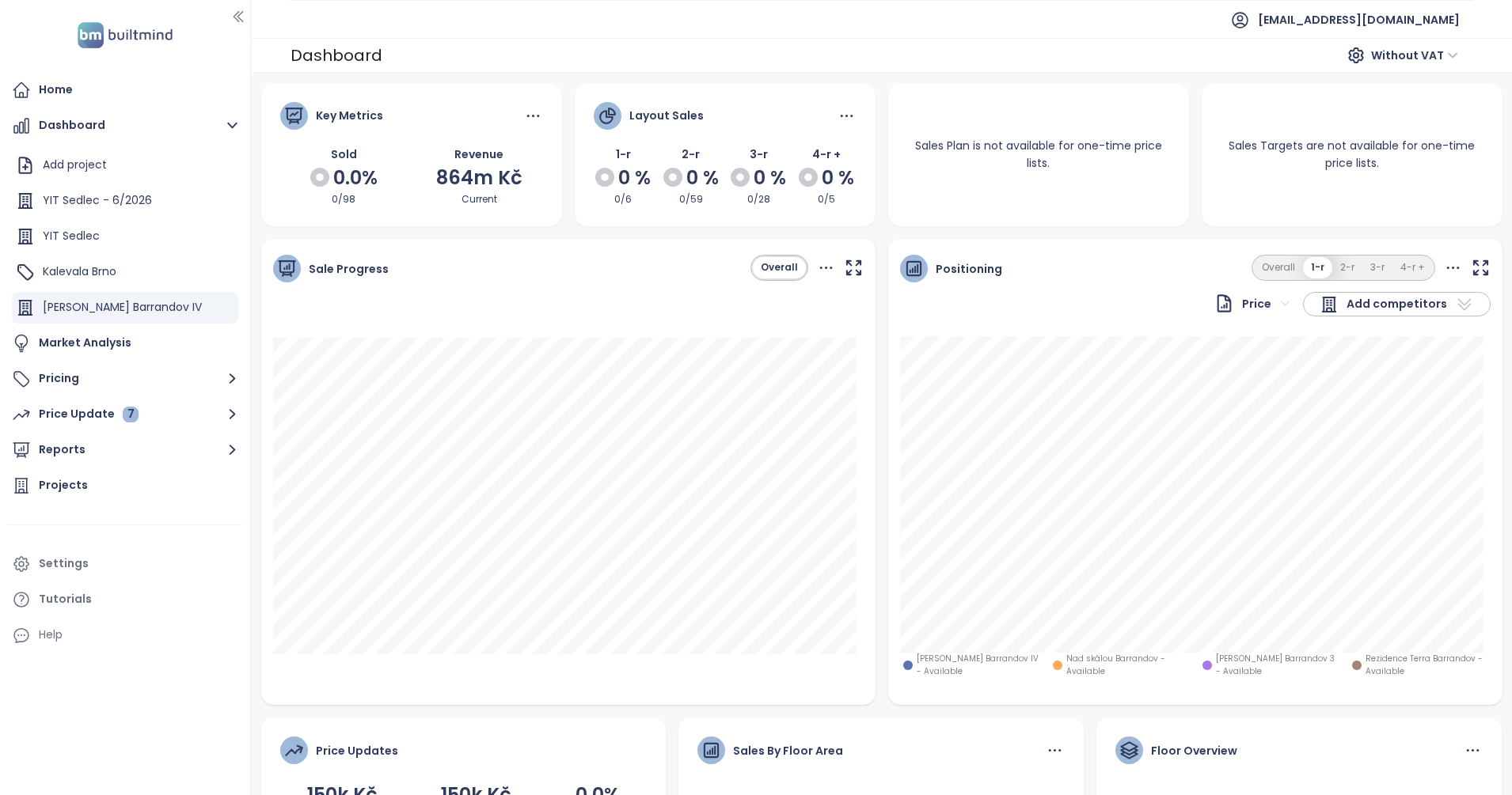
click at [243, 195] on div "Home Dashboard Add project YIT Sedlec - 6/2026 YIT Sedlec Kalevala Brno Ranta B…" at bounding box center [125, 363] width 250 height 577
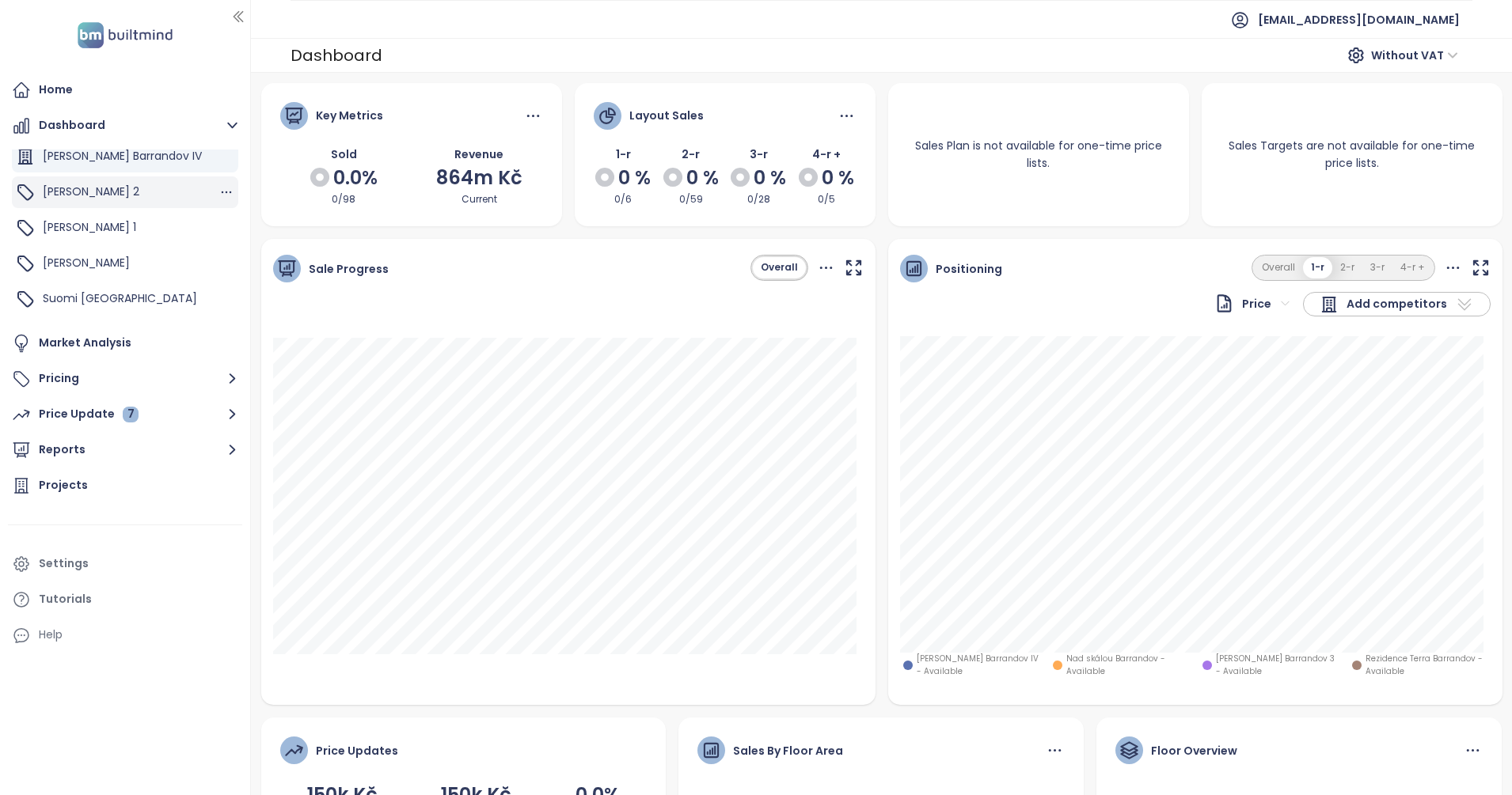
click at [145, 182] on div "TOIVO Roztyly 2" at bounding box center [125, 193] width 226 height 31
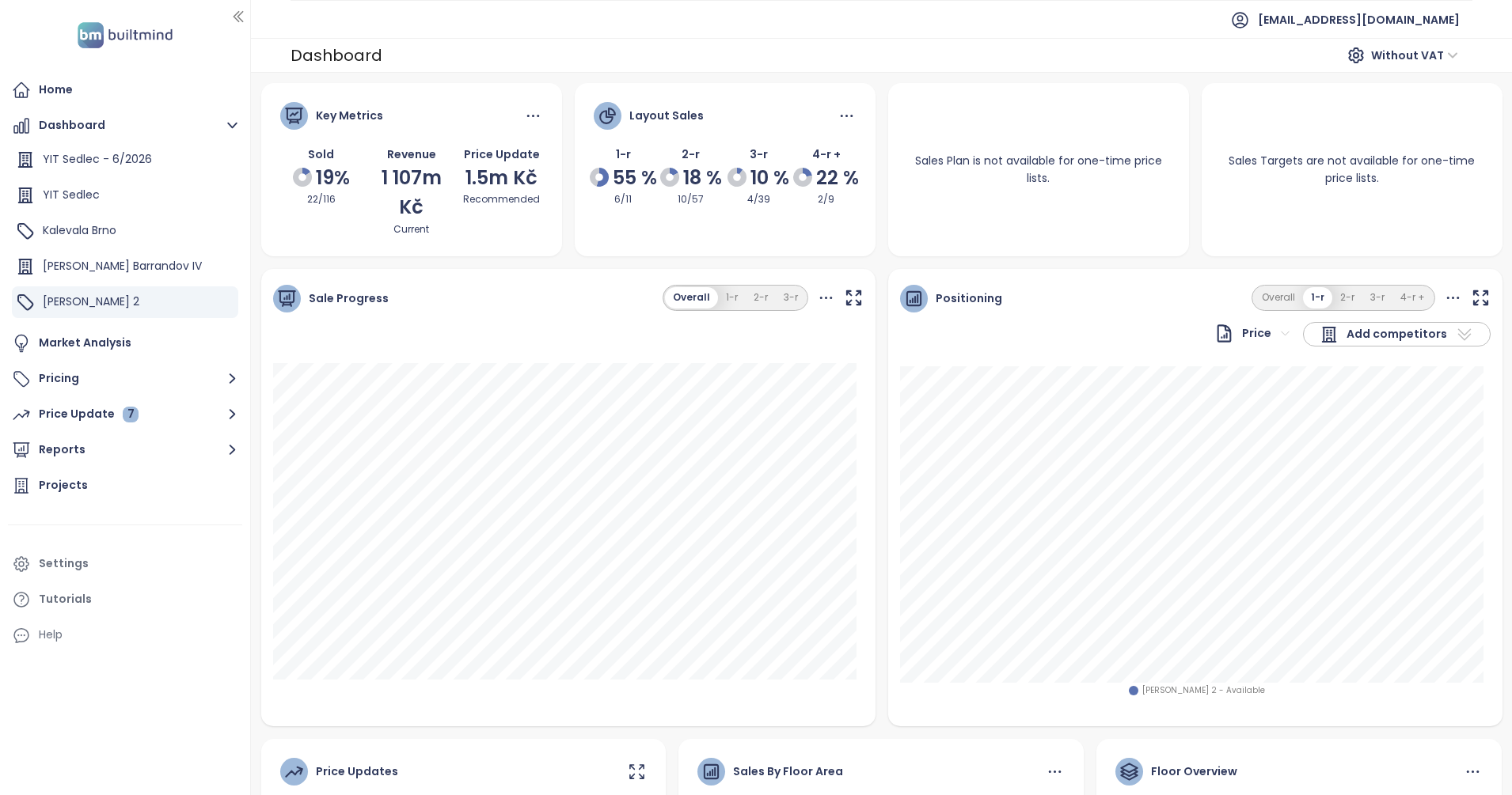
scroll to position [0, 0]
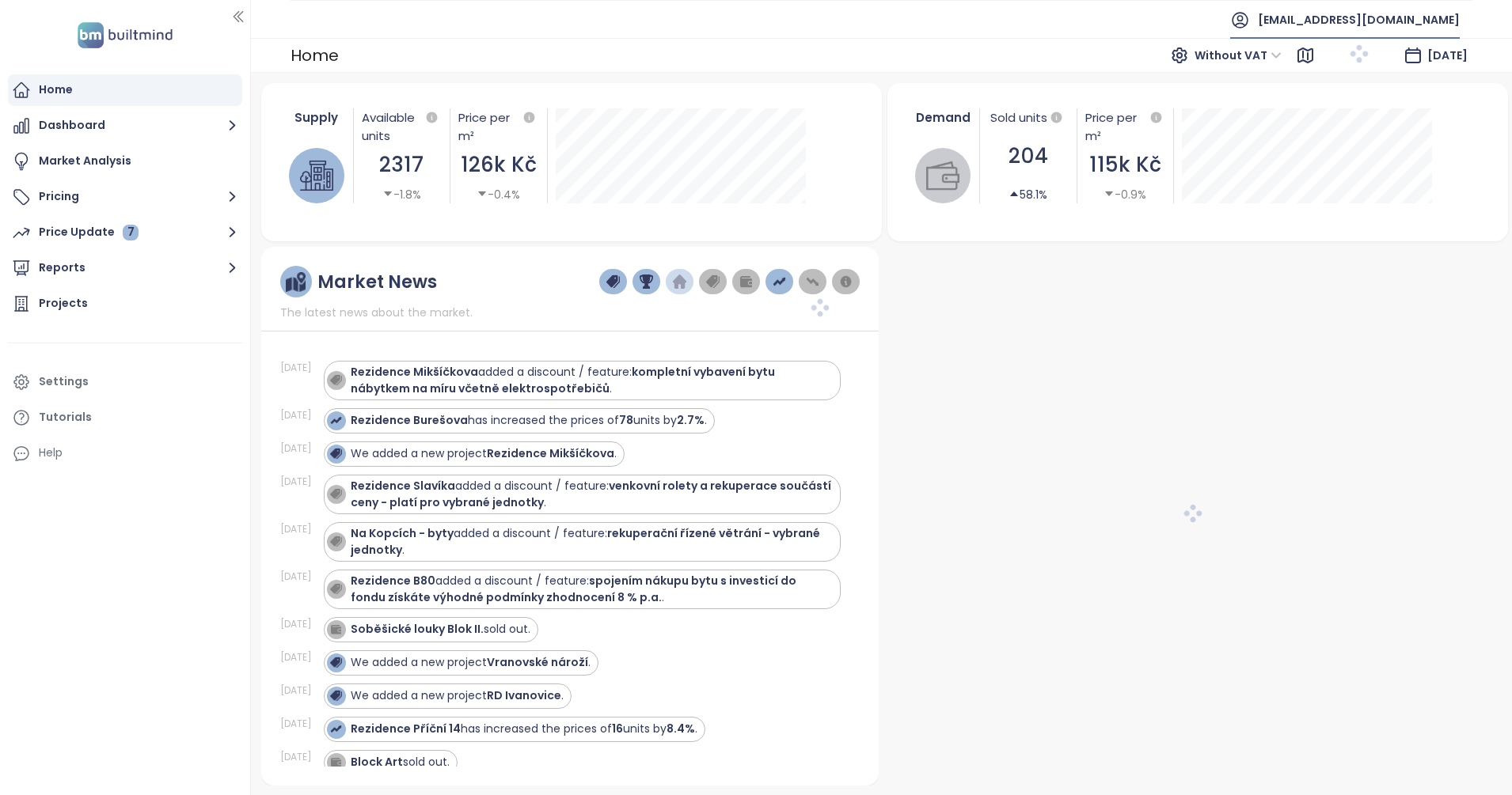
click at [1432, 13] on span "[EMAIL_ADDRESS][DOMAIN_NAME]" at bounding box center [1359, 20] width 202 height 38
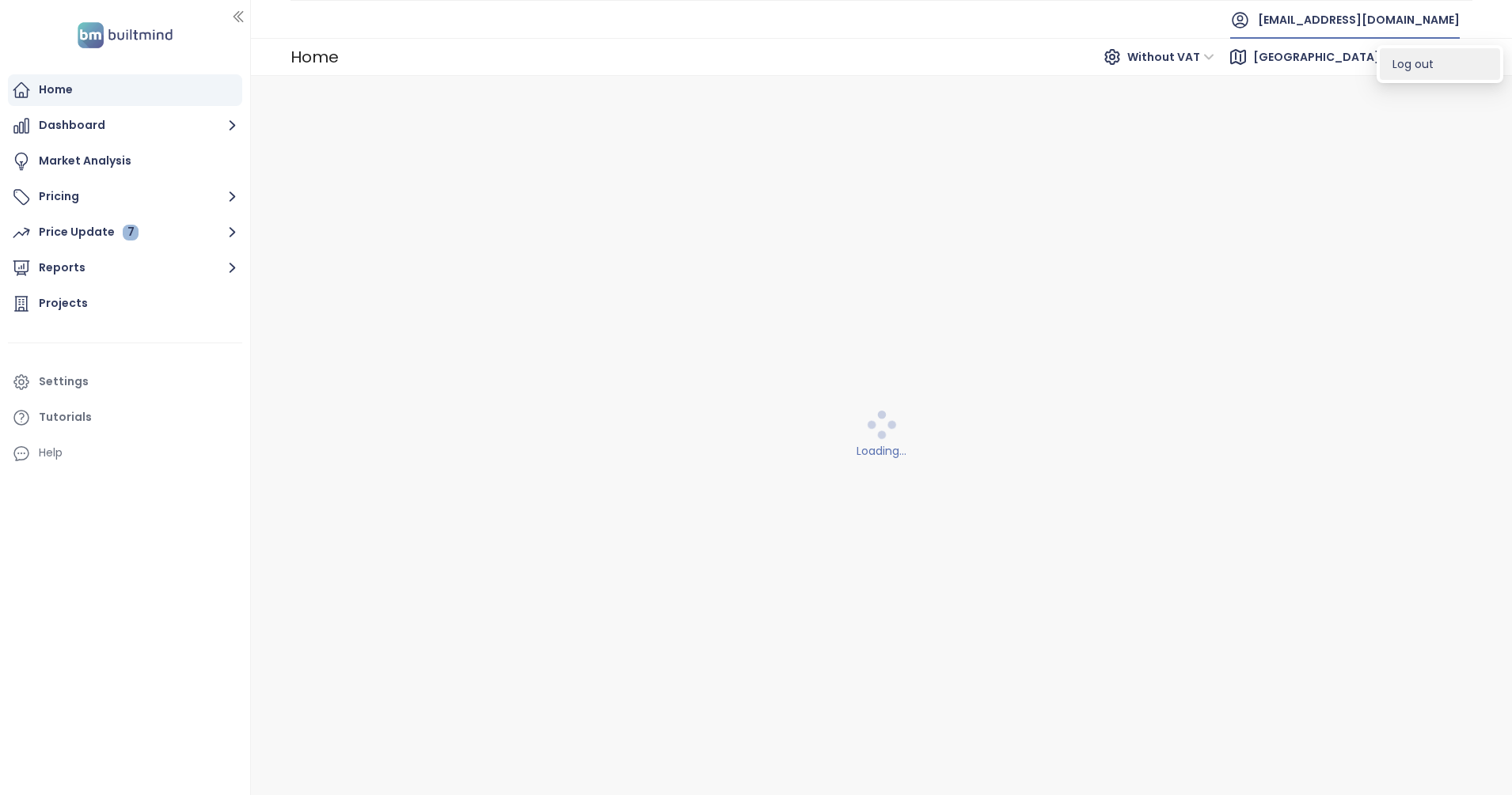
click at [1414, 64] on span "Log out" at bounding box center [1413, 64] width 41 height 16
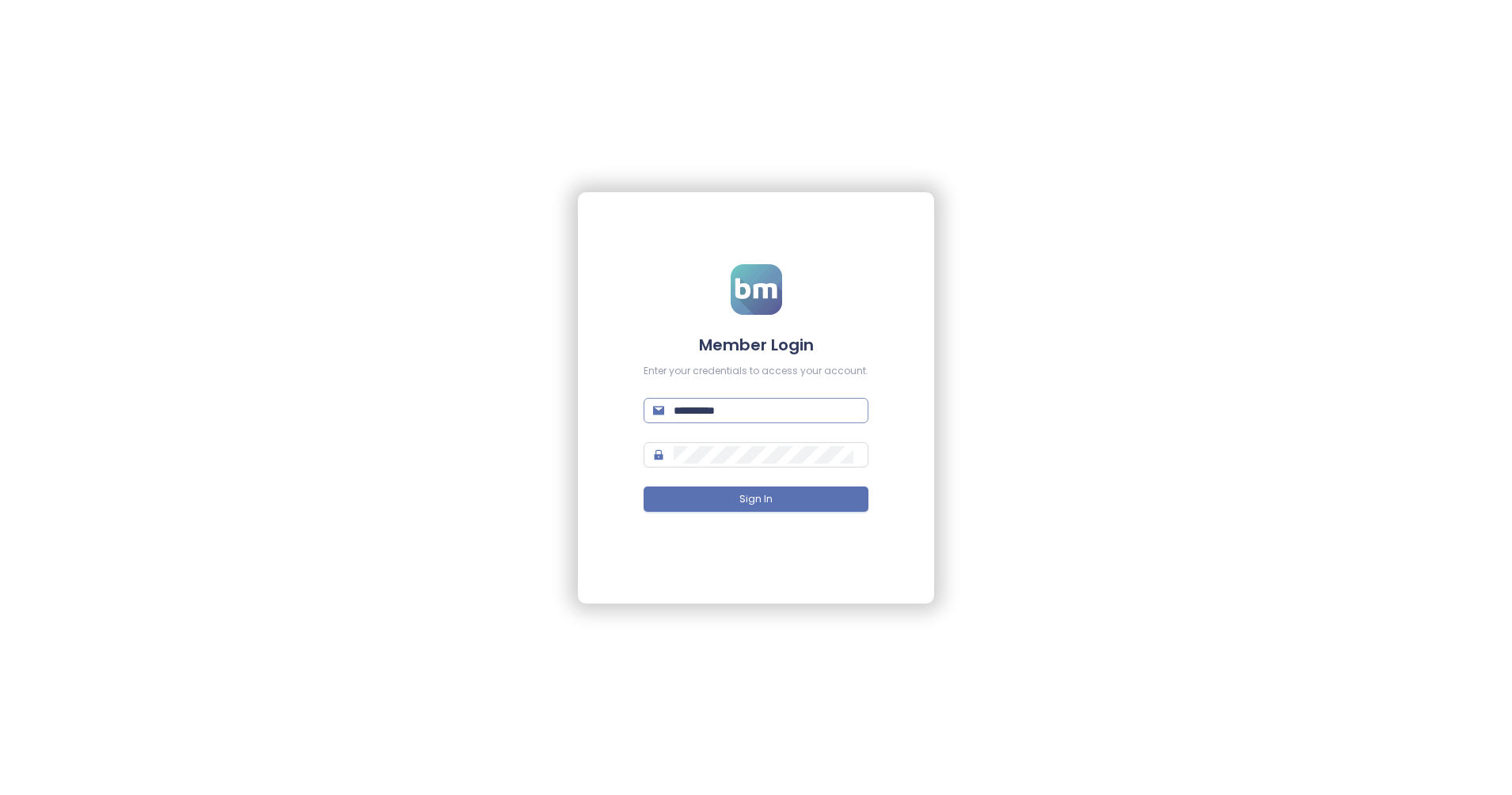
click at [738, 406] on input "**********" at bounding box center [766, 411] width 185 height 18
type input "**********"
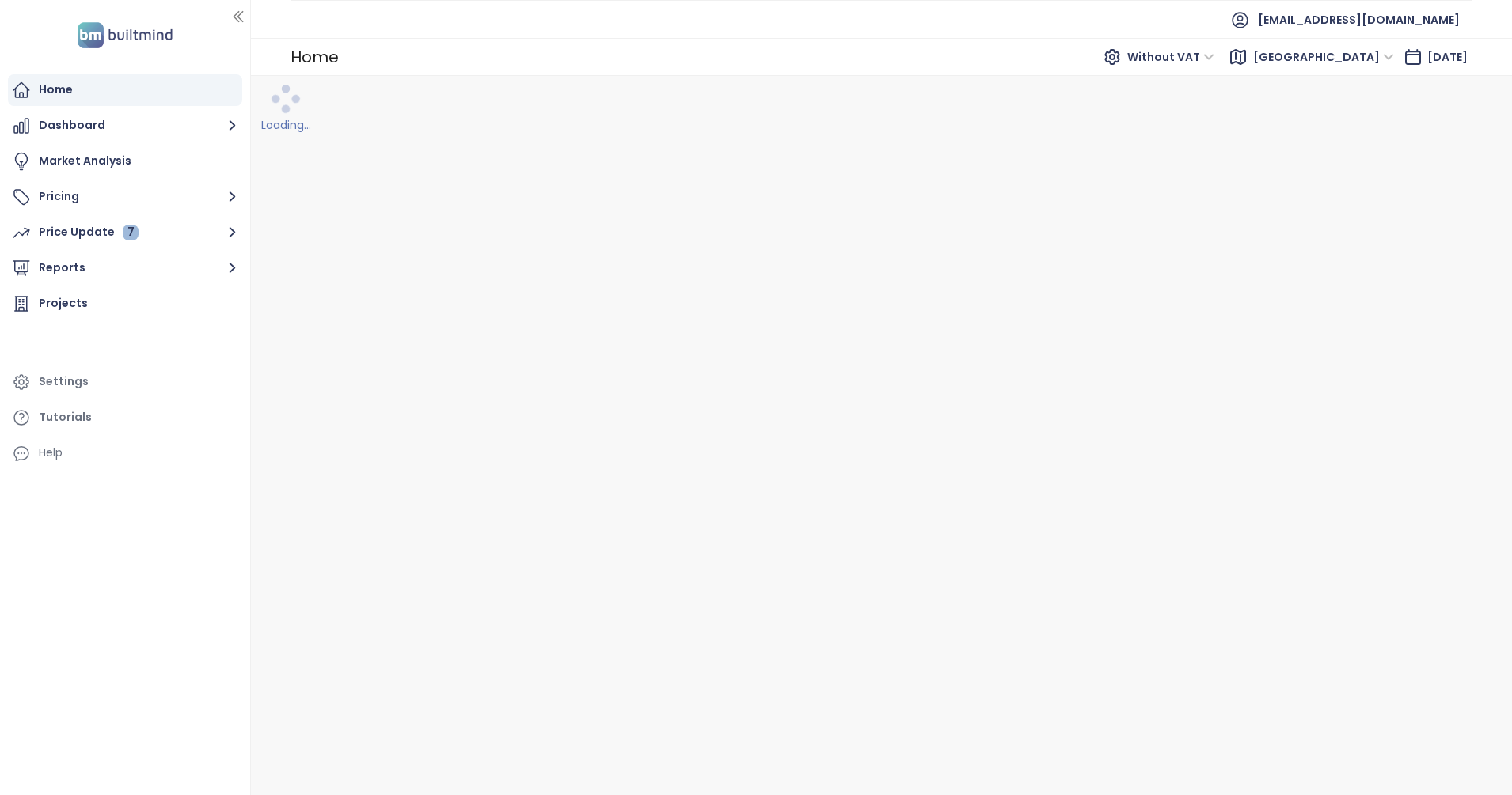
click at [151, 32] on img at bounding box center [125, 34] width 104 height 32
click at [114, 33] on img at bounding box center [125, 34] width 104 height 32
